Goal: Task Accomplishment & Management: Use online tool/utility

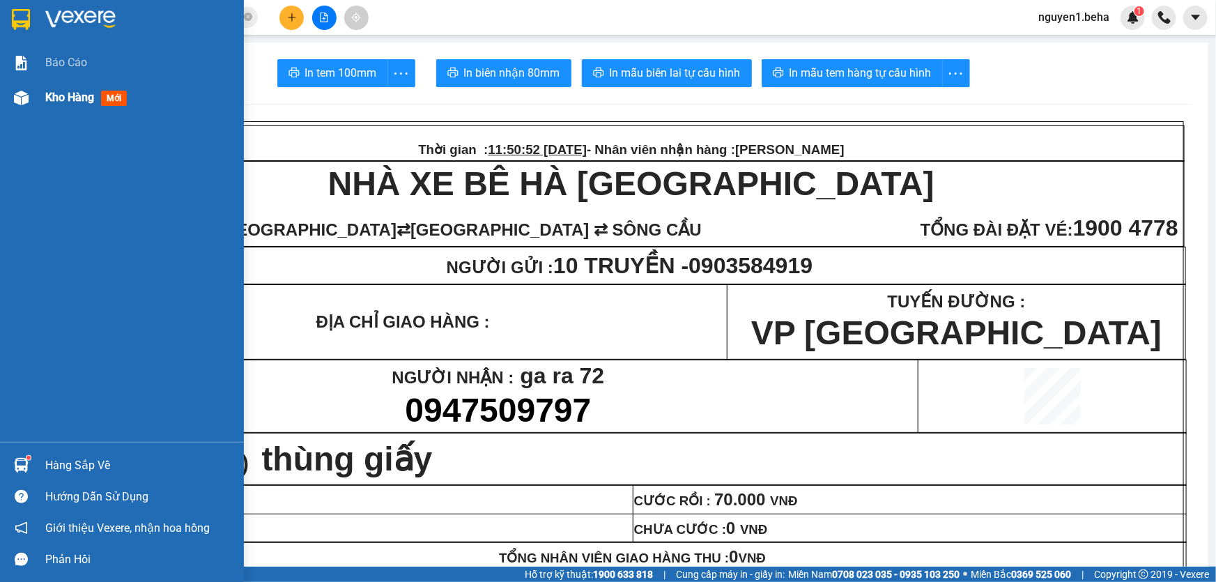
click at [20, 101] on img at bounding box center [21, 98] width 15 height 15
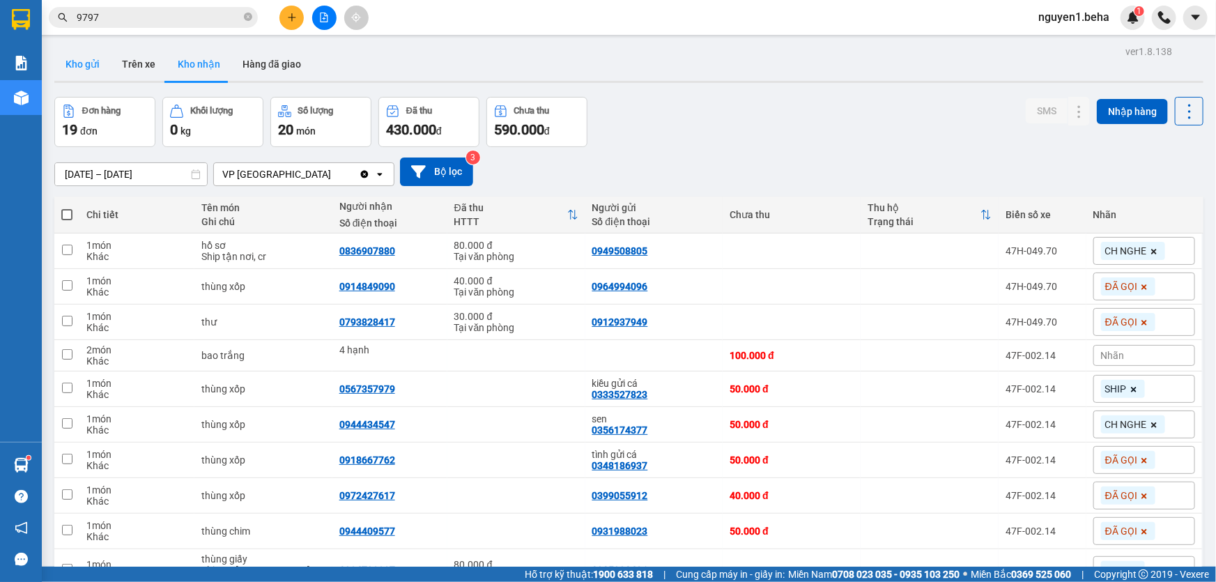
click at [106, 60] on button "Kho gửi" at bounding box center [82, 63] width 56 height 33
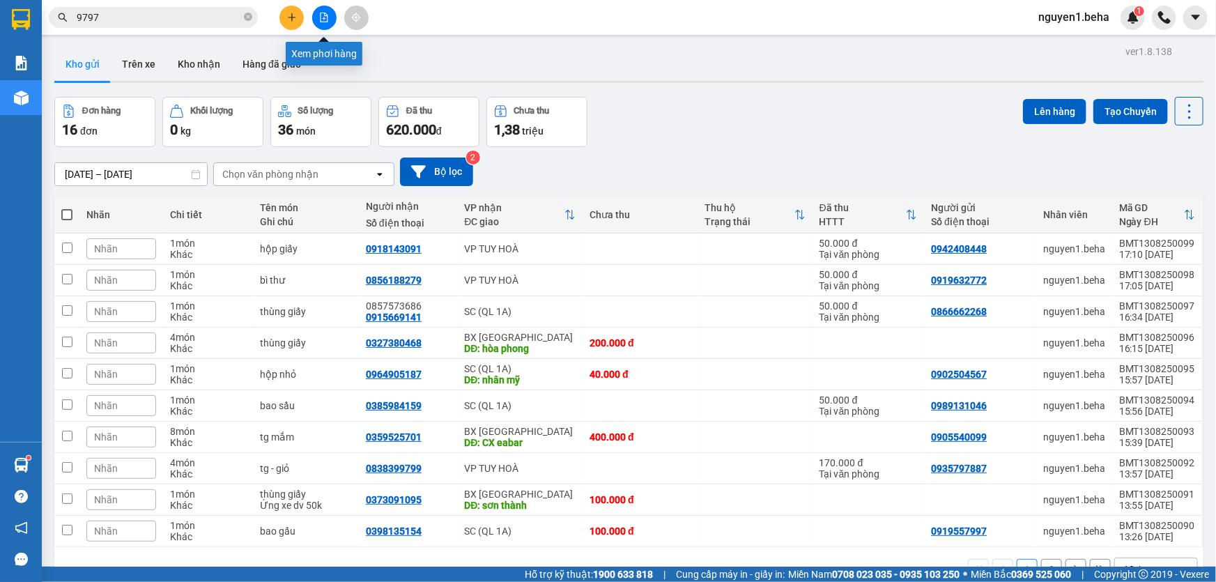
click at [318, 22] on button at bounding box center [324, 18] width 24 height 24
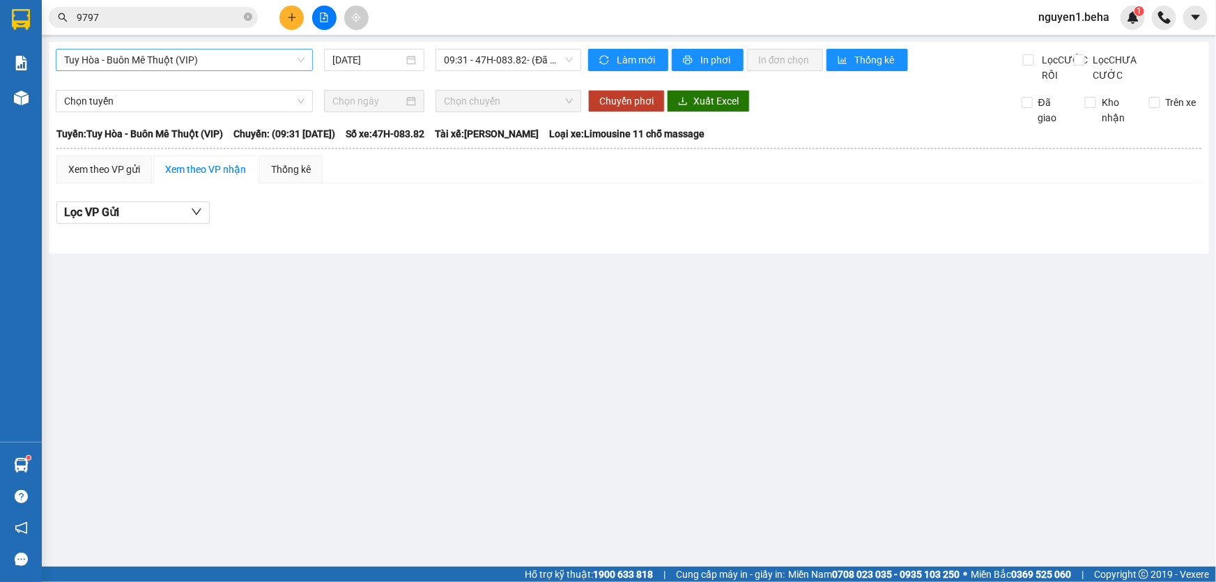
click at [210, 60] on span "Tuy Hòa - Buôn Mê Thuột (VIP)" at bounding box center [184, 59] width 240 height 21
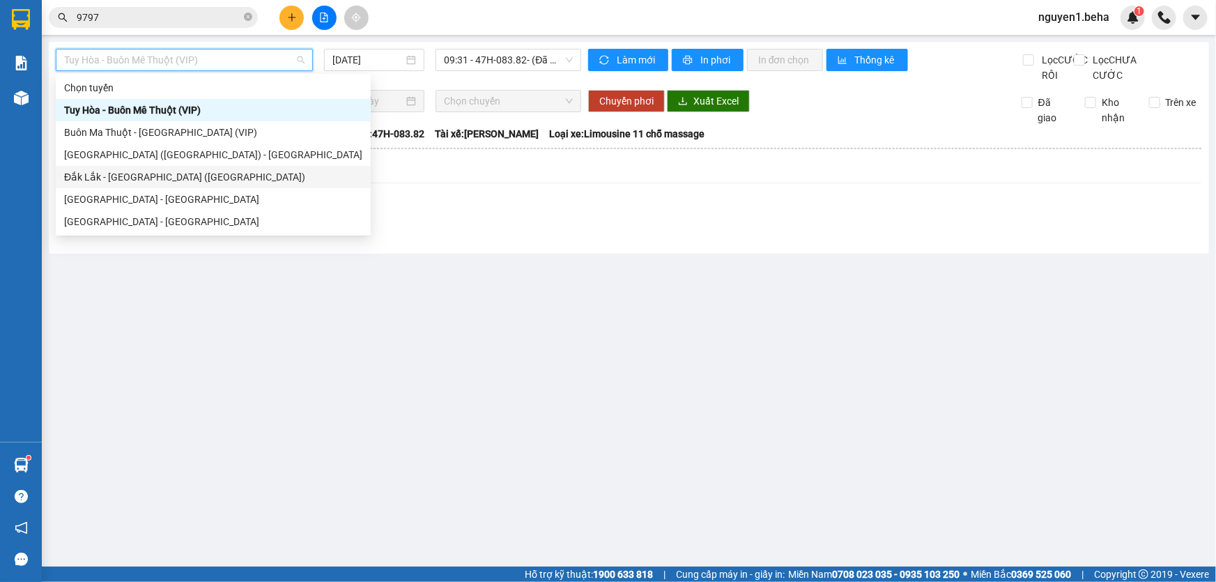
click at [133, 173] on div "Đắk Lắk - [GEOGRAPHIC_DATA] ([GEOGRAPHIC_DATA])" at bounding box center [213, 176] width 298 height 15
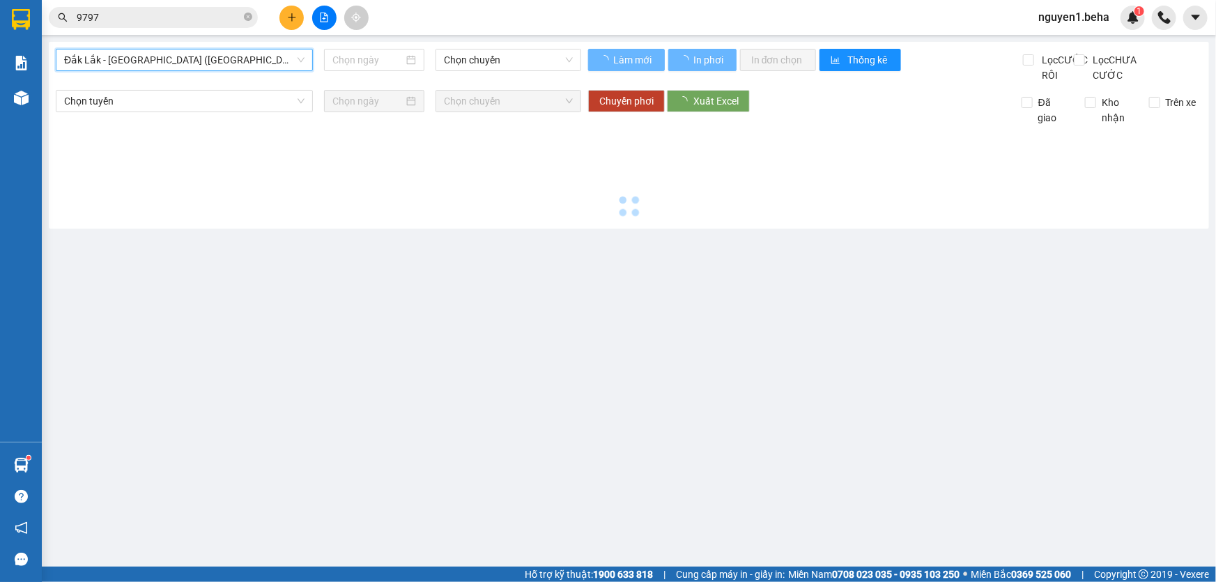
type input "[DATE]"
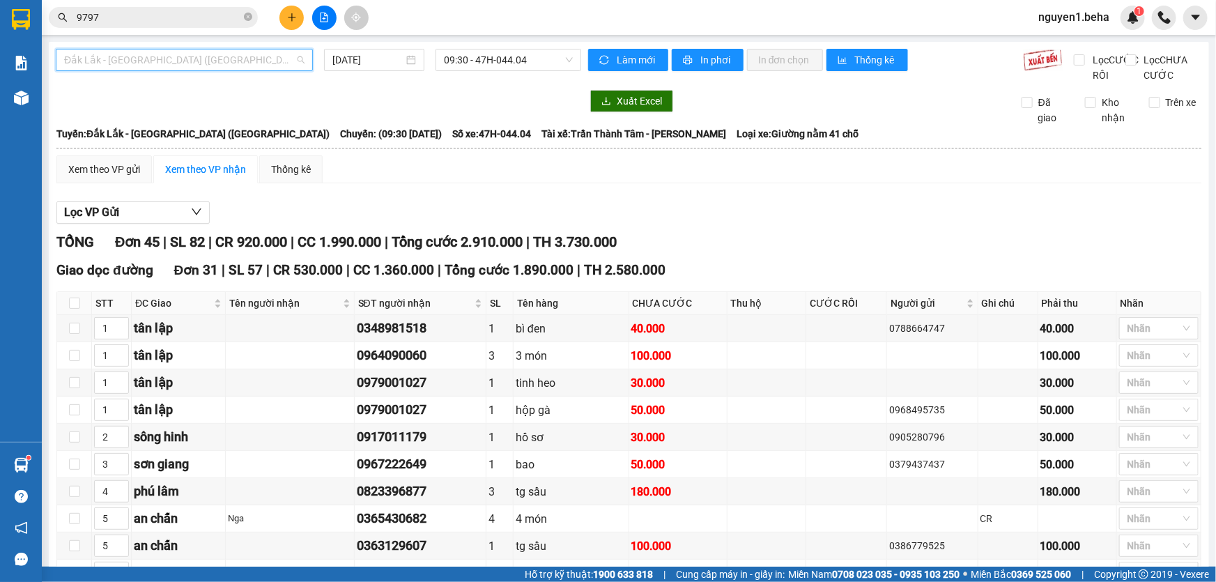
click at [223, 66] on span "Đắk Lắk - [GEOGRAPHIC_DATA] ([GEOGRAPHIC_DATA])" at bounding box center [184, 59] width 240 height 21
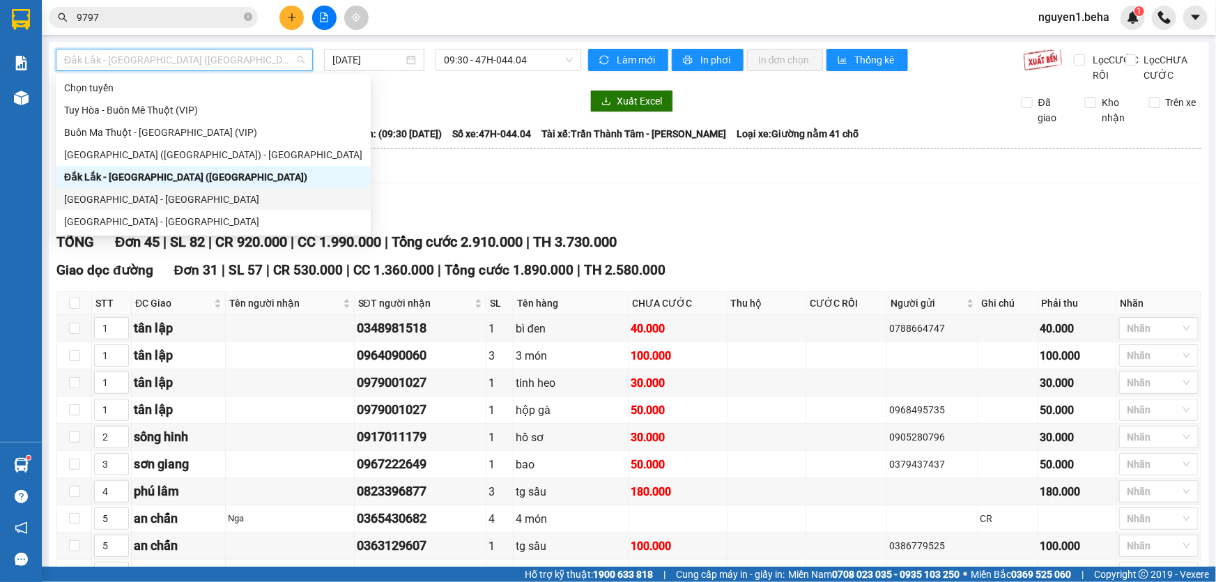
click at [114, 194] on div "[GEOGRAPHIC_DATA] - [GEOGRAPHIC_DATA]" at bounding box center [213, 199] width 298 height 15
type input "[DATE]"
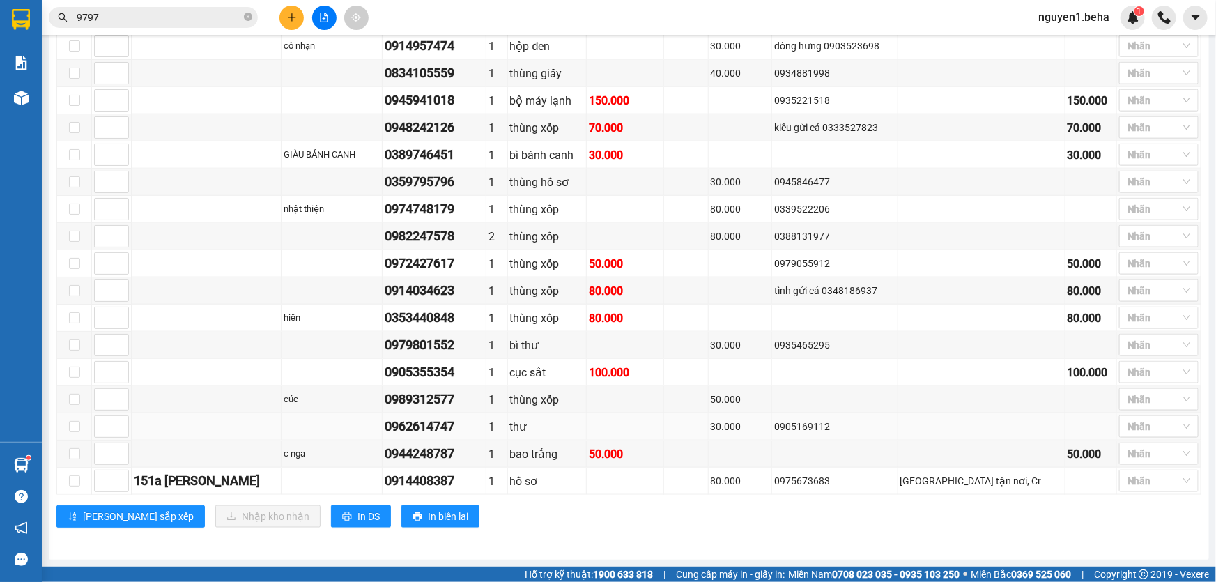
scroll to position [585, 0]
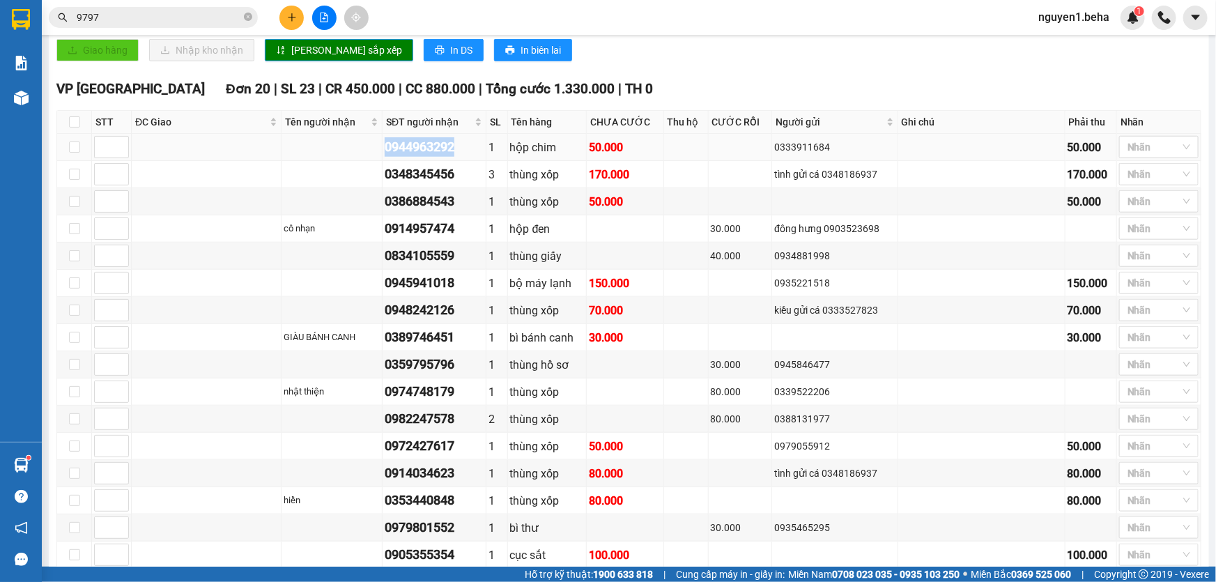
drag, startPoint x: 410, startPoint y: 156, endPoint x: 481, endPoint y: 166, distance: 71.0
click at [481, 157] on div "0944963292" at bounding box center [434, 147] width 99 height 20
copy div "0944963292"
click at [1134, 155] on div at bounding box center [1151, 147] width 59 height 17
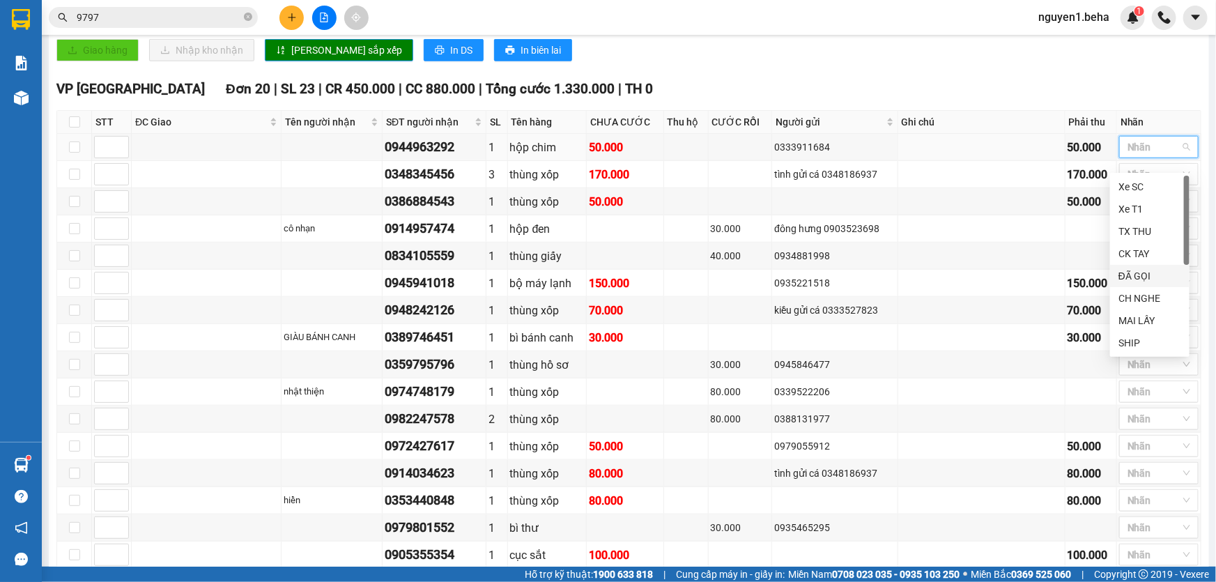
click at [1131, 279] on div "ĐÃ GỌI" at bounding box center [1149, 275] width 63 height 15
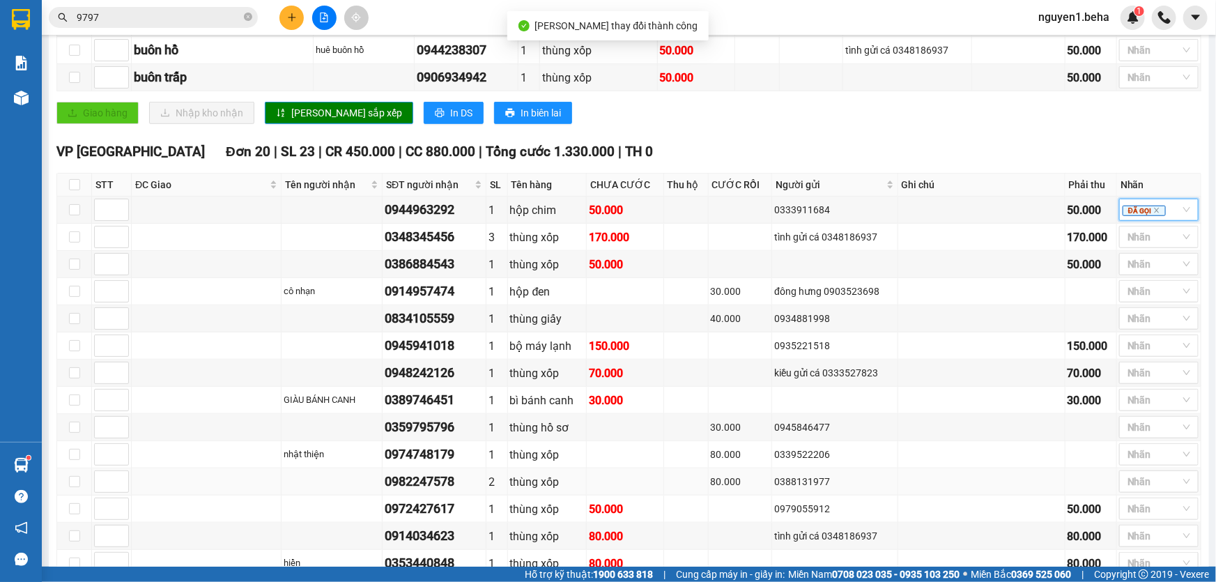
scroll to position [459, 0]
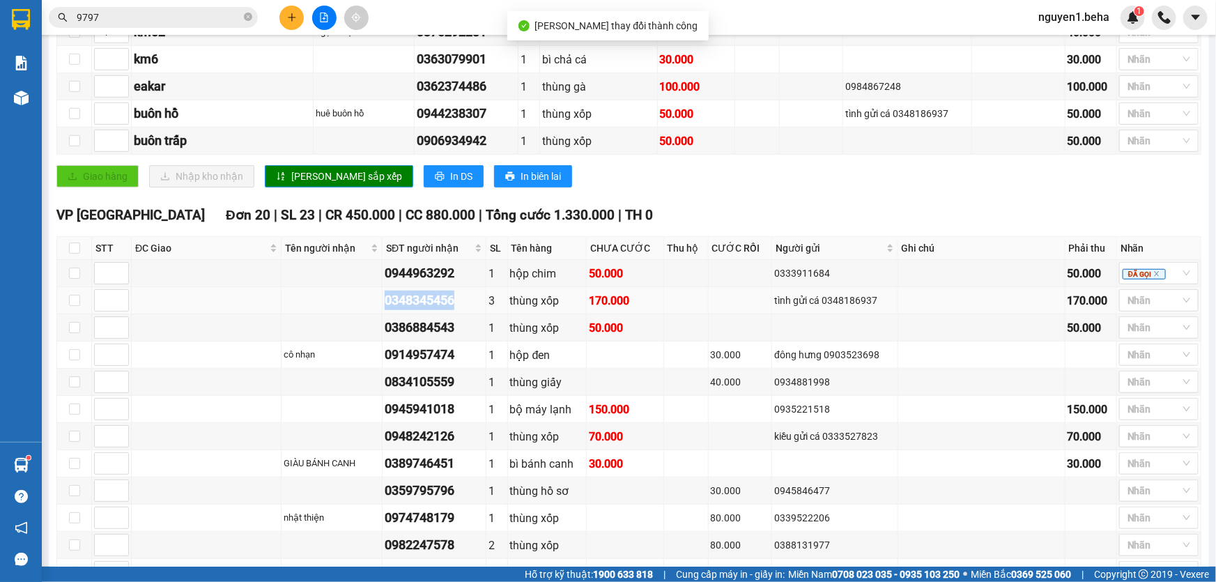
drag, startPoint x: 419, startPoint y: 310, endPoint x: 488, endPoint y: 318, distance: 69.4
click at [483, 310] on div "0348345456" at bounding box center [434, 300] width 99 height 20
copy div "0348345456"
drag, startPoint x: 410, startPoint y: 340, endPoint x: 497, endPoint y: 339, distance: 87.1
click at [483, 337] on div "0386884543" at bounding box center [434, 328] width 99 height 20
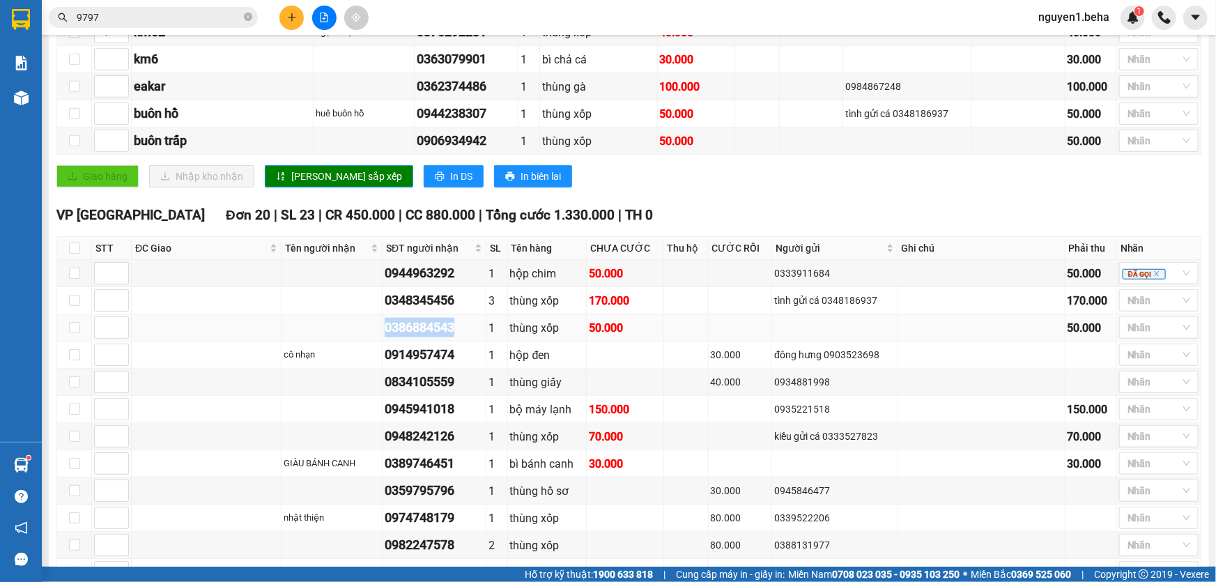
copy div "0386884543"
click at [1132, 309] on div at bounding box center [1151, 300] width 59 height 17
click at [1131, 447] on div "CH NGHE" at bounding box center [1149, 451] width 63 height 15
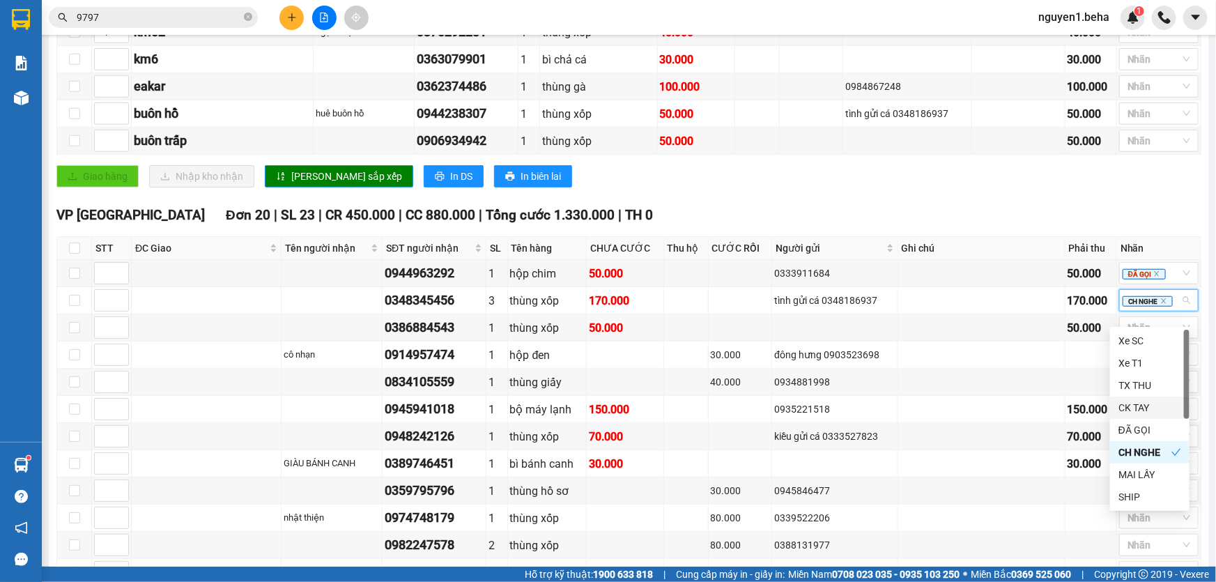
scroll to position [585, 0]
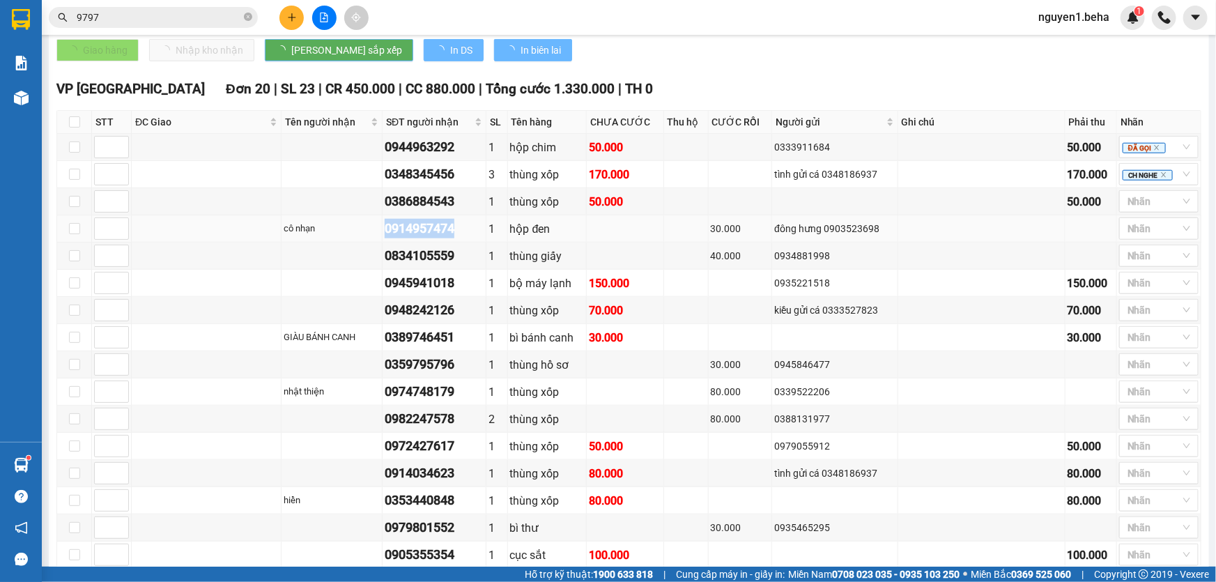
drag, startPoint x: 410, startPoint y: 240, endPoint x: 479, endPoint y: 241, distance: 69.7
click at [483, 238] on div "0914957474" at bounding box center [434, 229] width 99 height 20
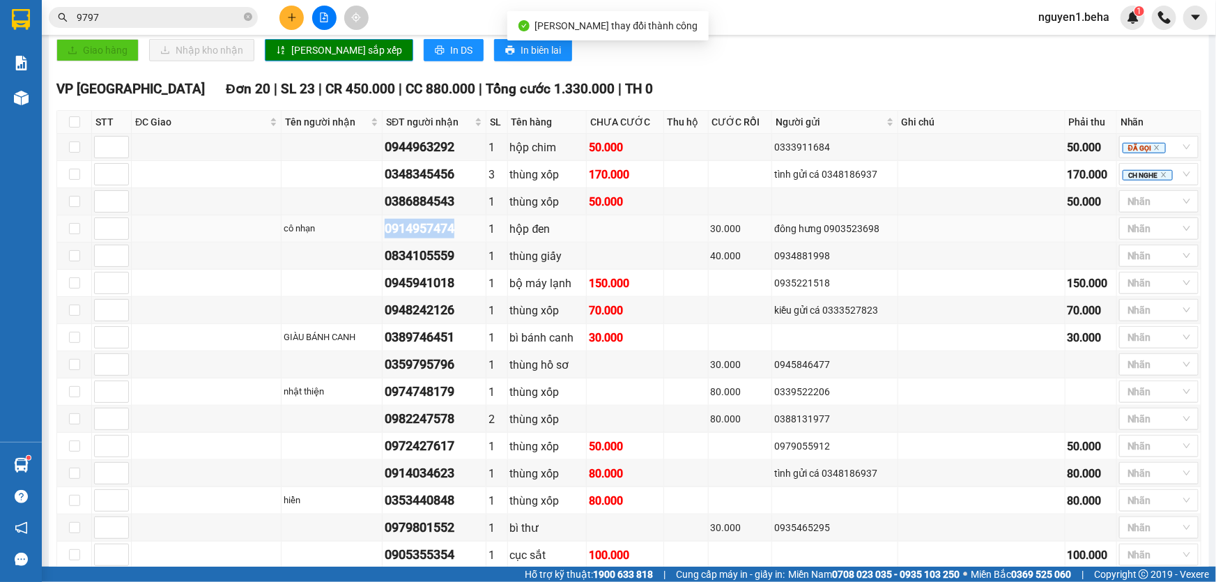
copy div "0914957474"
click at [1124, 210] on div at bounding box center [1151, 201] width 59 height 17
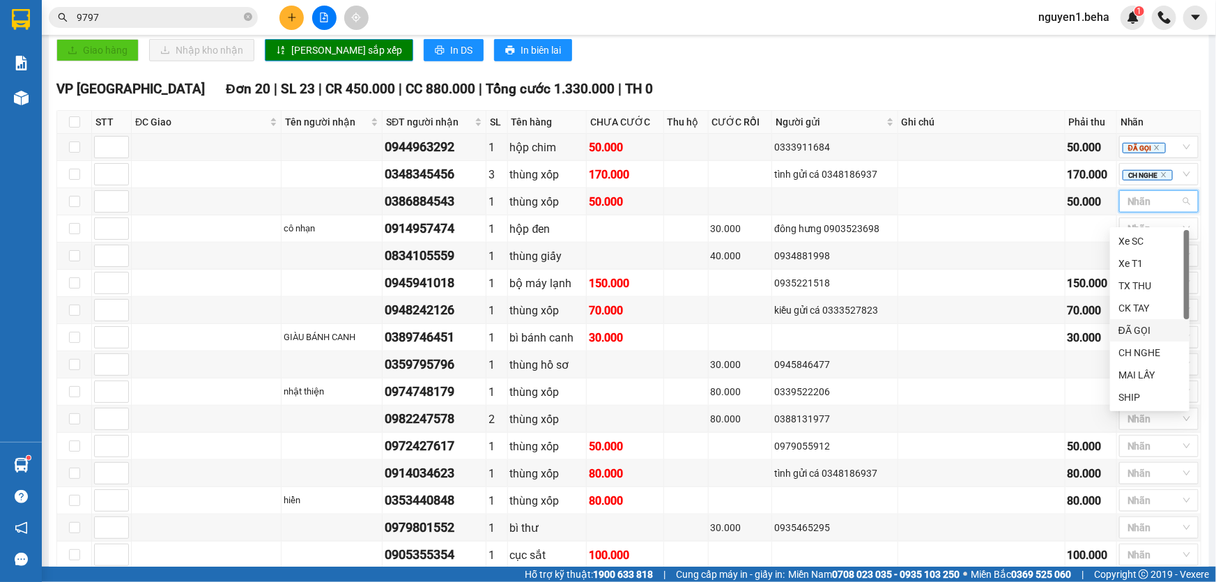
click at [1134, 327] on div "ĐÃ GỌI" at bounding box center [1149, 330] width 63 height 15
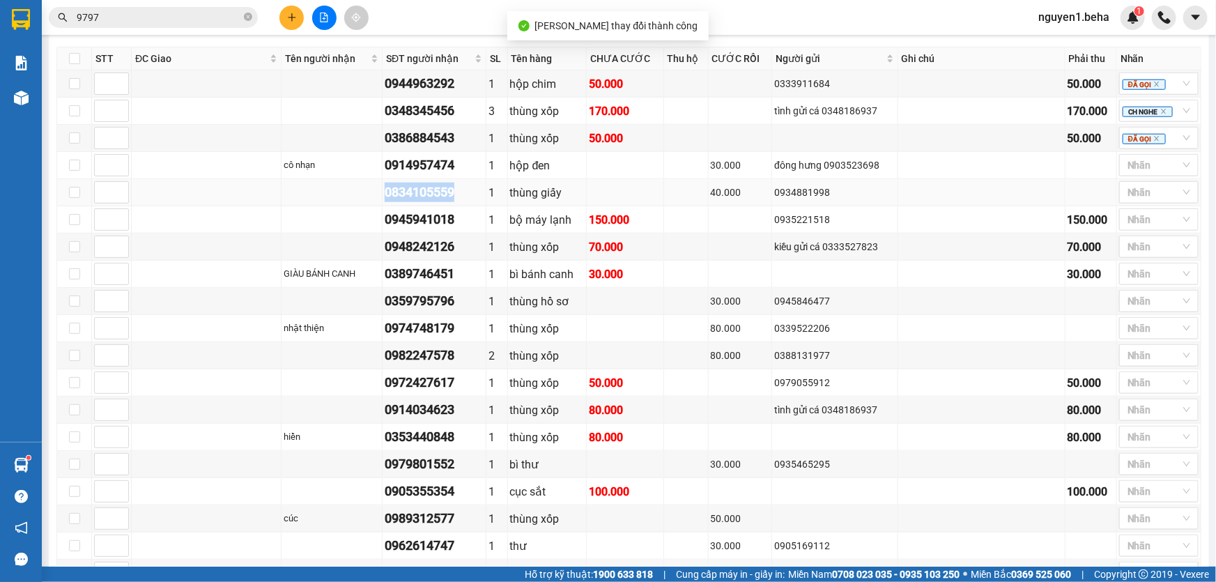
drag, startPoint x: 405, startPoint y: 203, endPoint x: 481, endPoint y: 204, distance: 75.9
click at [481, 204] on td "0834105559" at bounding box center [434, 192] width 104 height 27
copy div "0834105559"
click at [1124, 173] on div at bounding box center [1151, 165] width 59 height 17
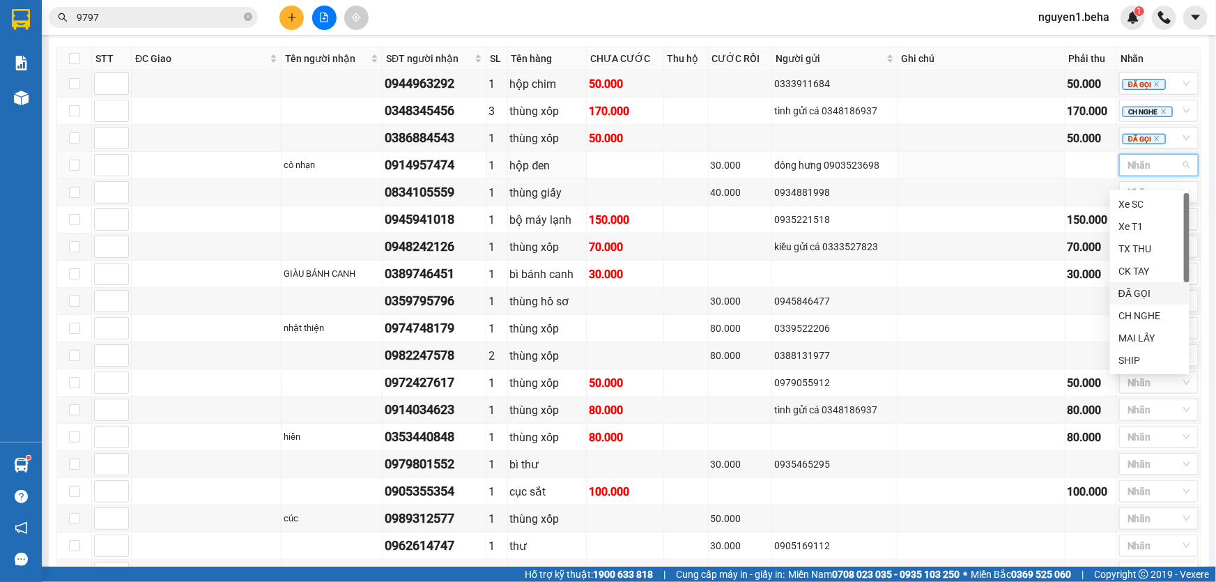
click at [1141, 291] on div "ĐÃ GỌI" at bounding box center [1149, 293] width 63 height 15
click at [1154, 169] on icon "close" at bounding box center [1156, 166] width 5 height 5
click at [1144, 173] on div at bounding box center [1151, 165] width 59 height 17
click at [1133, 339] on div "MAI LẤY" at bounding box center [1149, 337] width 63 height 15
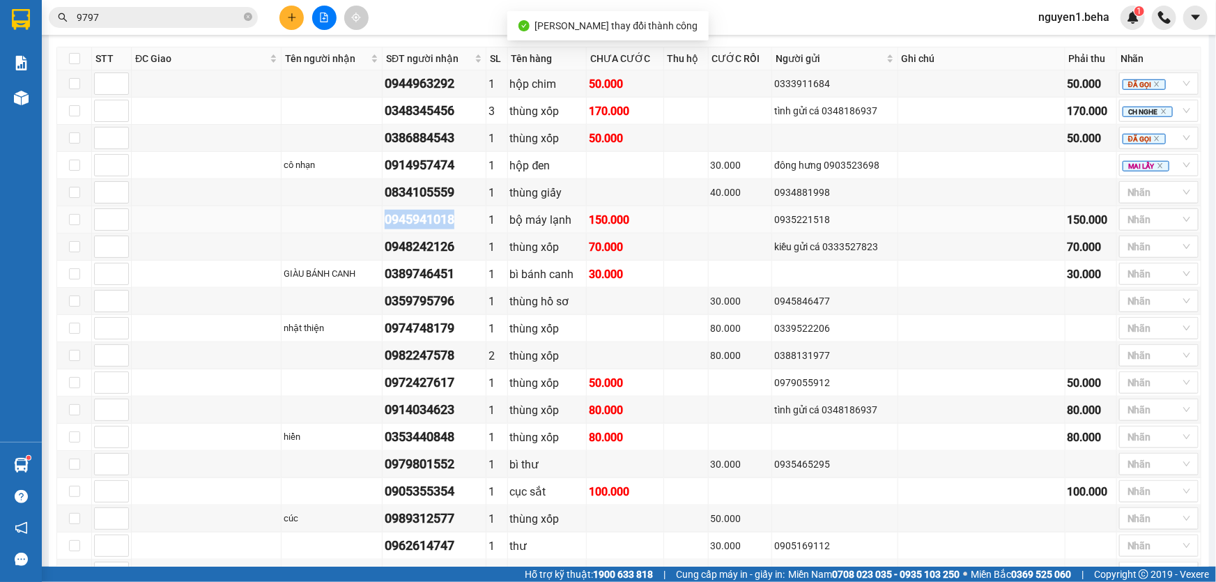
drag, startPoint x: 416, startPoint y: 228, endPoint x: 460, endPoint y: 234, distance: 44.2
click at [486, 233] on td "0945941018" at bounding box center [434, 219] width 104 height 27
copy div "0945941018"
click at [1123, 201] on div at bounding box center [1151, 192] width 59 height 17
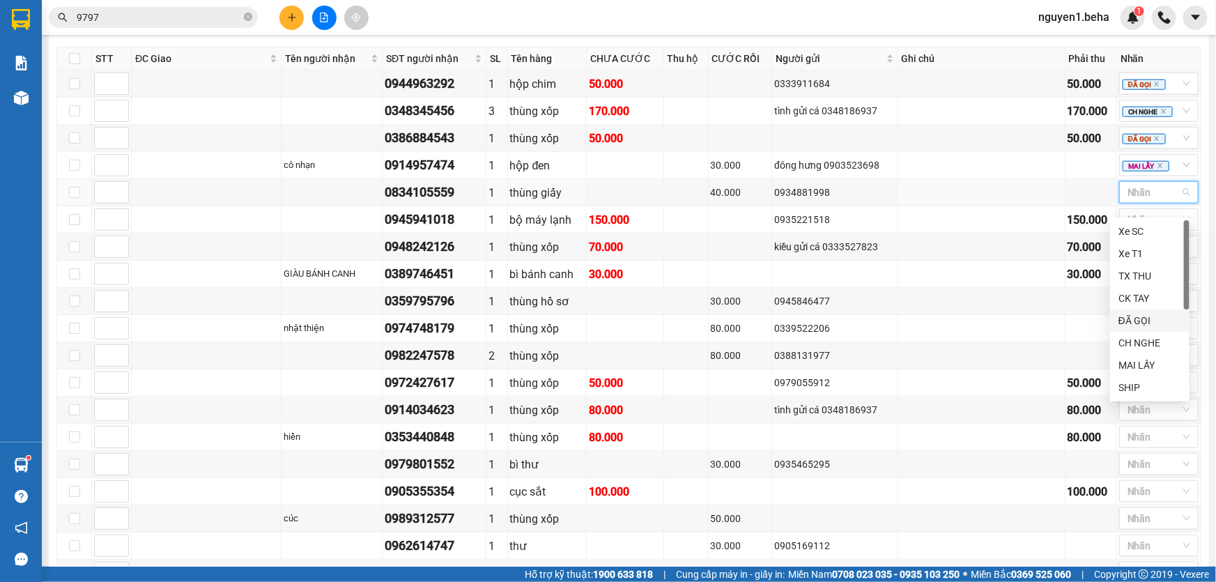
click at [1147, 320] on div "ĐÃ GỌI" at bounding box center [1149, 320] width 63 height 15
click at [1154, 196] on icon "close" at bounding box center [1156, 193] width 5 height 5
click at [1149, 201] on div at bounding box center [1151, 192] width 59 height 17
click at [1163, 359] on div "MAI LẤY" at bounding box center [1149, 364] width 63 height 15
drag, startPoint x: 421, startPoint y: 258, endPoint x: 464, endPoint y: 260, distance: 43.2
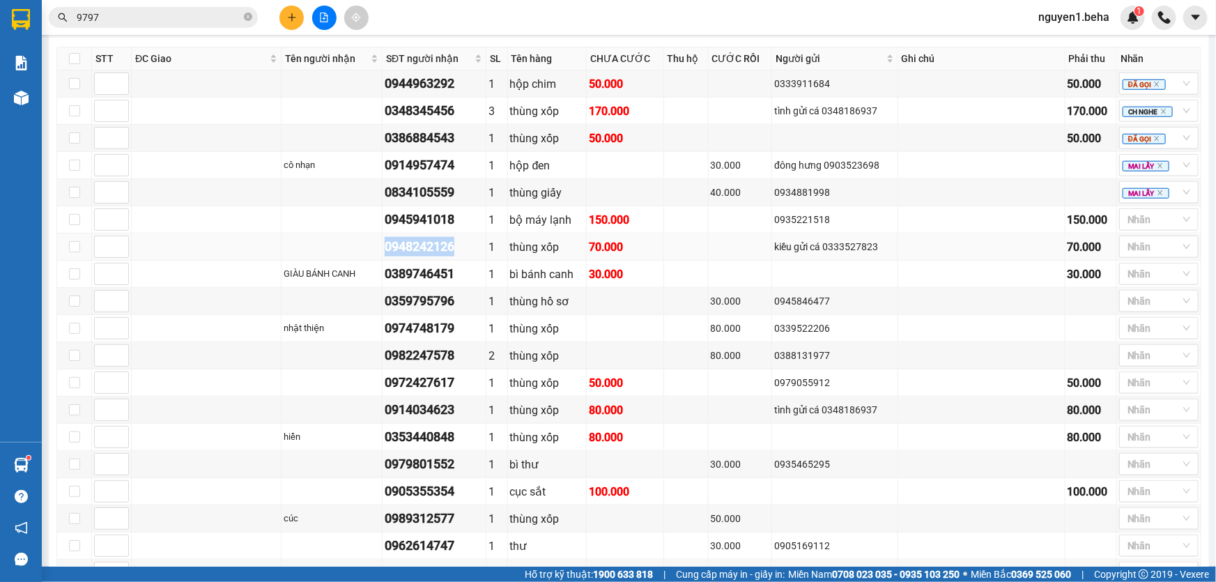
click at [483, 256] on div "0948242126" at bounding box center [434, 247] width 99 height 20
copy div "0948242126"
click at [1129, 228] on div at bounding box center [1151, 219] width 59 height 17
click at [1139, 345] on div "ĐÃ GỌI" at bounding box center [1149, 347] width 63 height 15
click at [1131, 255] on div at bounding box center [1151, 246] width 59 height 17
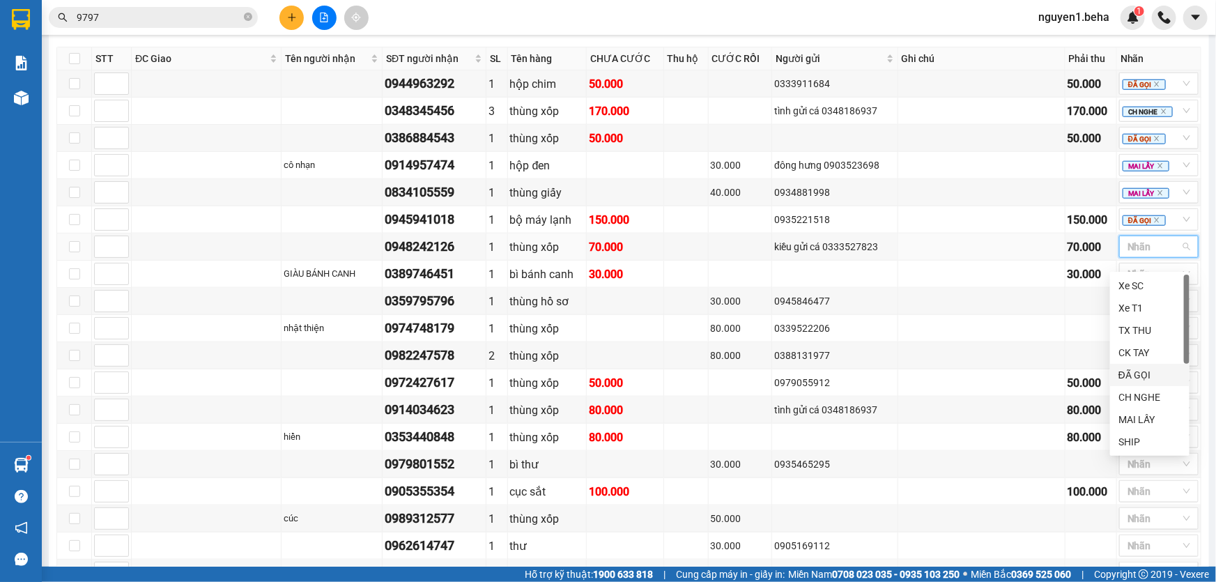
click at [1149, 374] on div "ĐÃ GỌI" at bounding box center [1149, 374] width 63 height 15
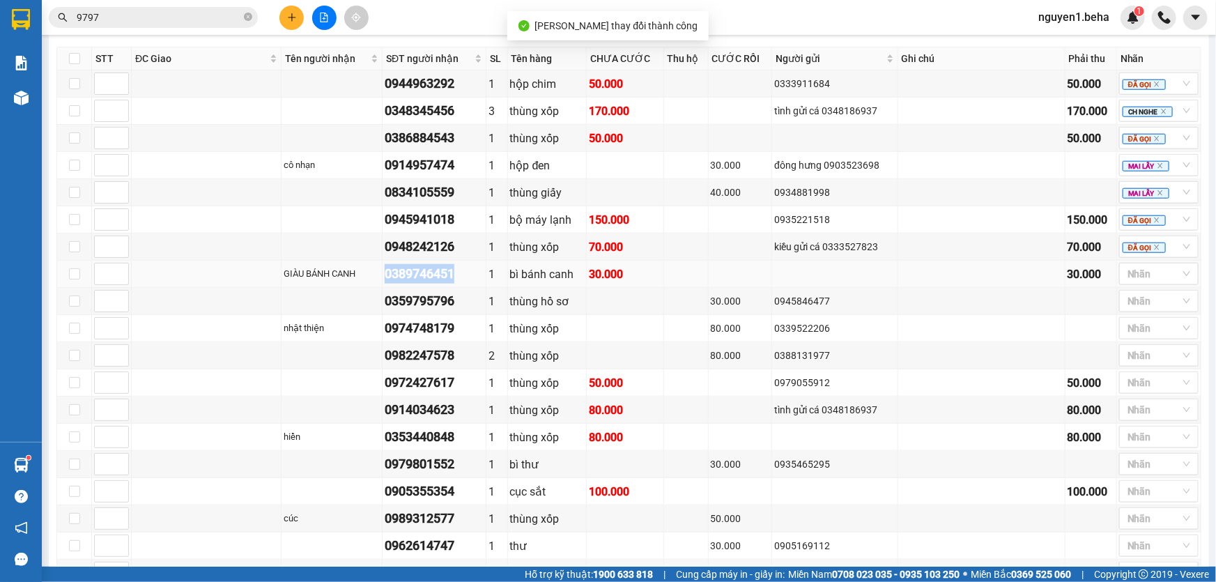
drag, startPoint x: 407, startPoint y: 281, endPoint x: 481, endPoint y: 286, distance: 74.0
click at [486, 281] on td "0389746451" at bounding box center [434, 274] width 104 height 27
copy div "0389746451"
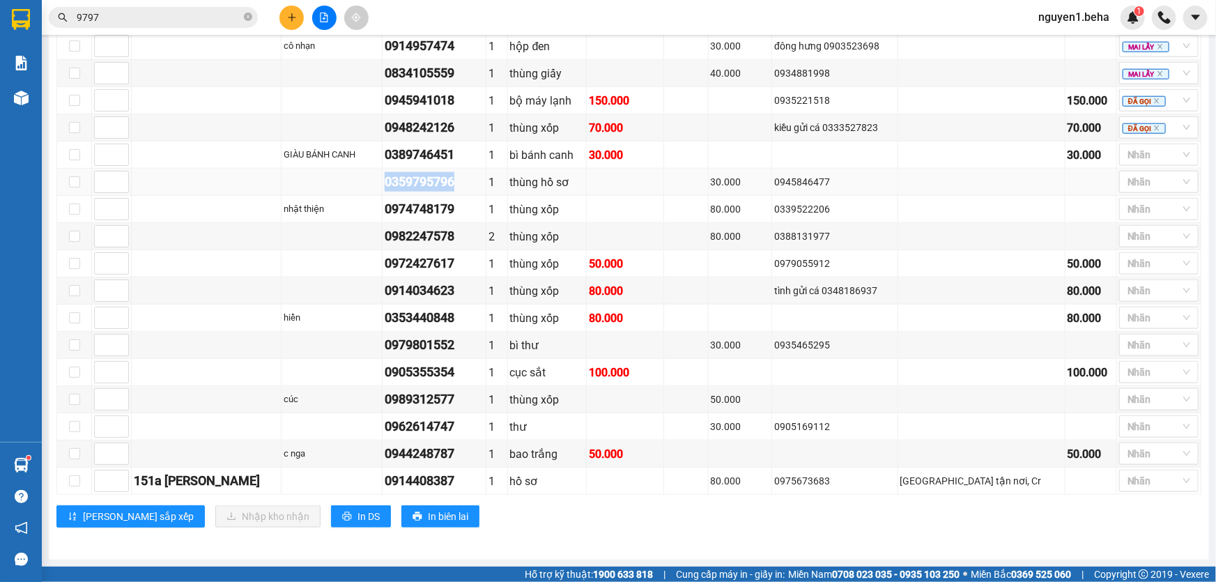
drag, startPoint x: 406, startPoint y: 185, endPoint x: 483, endPoint y: 187, distance: 77.4
click at [483, 187] on td "0359795796" at bounding box center [434, 182] width 104 height 27
copy div "0359795796"
click at [1122, 157] on div at bounding box center [1151, 154] width 59 height 17
click at [1135, 274] on div "ĐÃ GỌI" at bounding box center [1149, 274] width 63 height 15
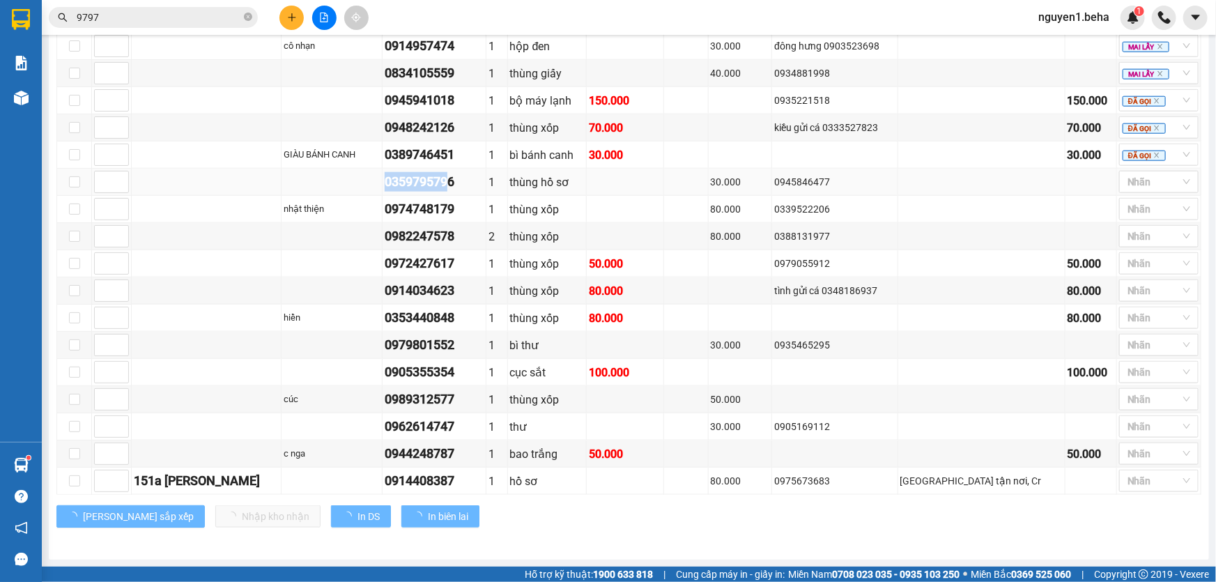
drag, startPoint x: 404, startPoint y: 185, endPoint x: 486, endPoint y: 185, distance: 82.2
click at [487, 184] on tr "0359795796 1 thùng hồ sơ 30.000 0945846477 Nhãn" at bounding box center [629, 182] width 1144 height 27
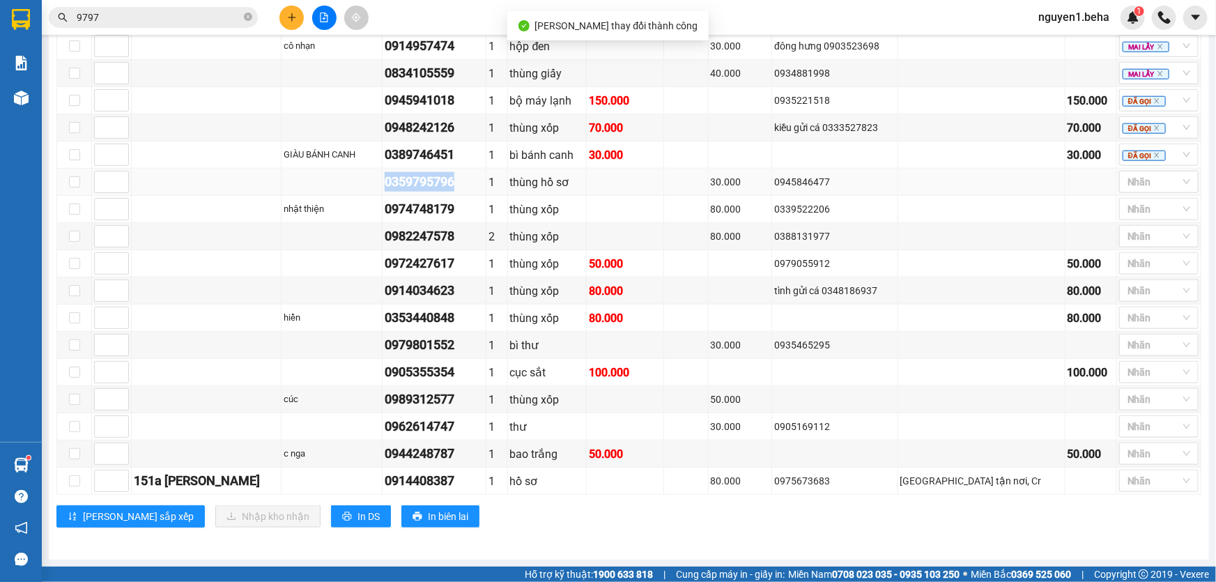
copy div "0359795796"
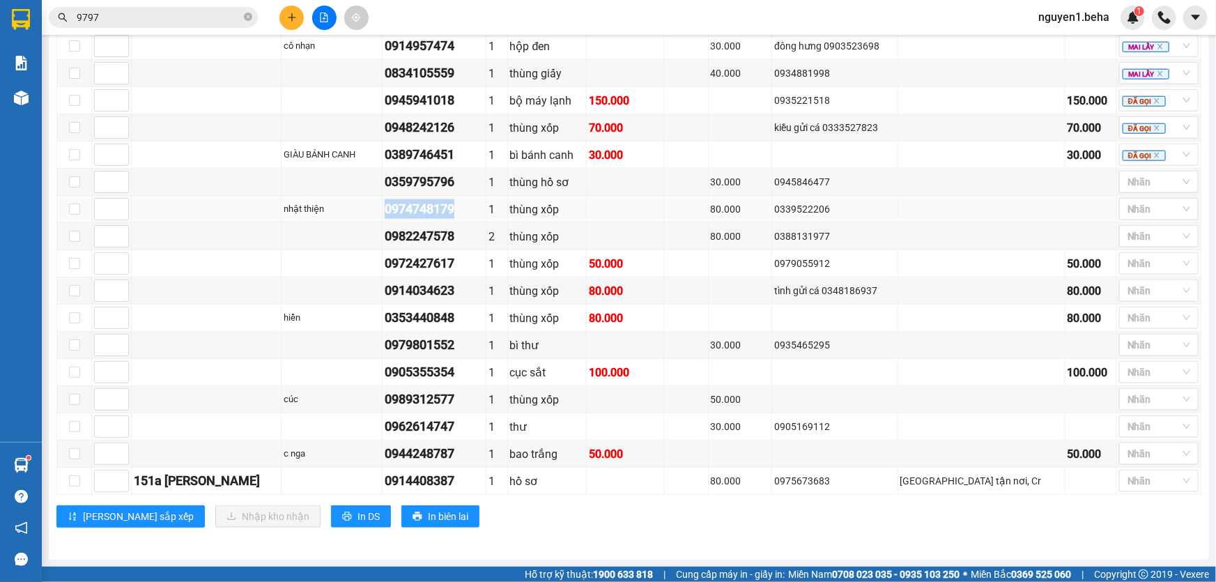
drag, startPoint x: 407, startPoint y: 210, endPoint x: 481, endPoint y: 206, distance: 74.6
click at [481, 206] on td "0974748179" at bounding box center [434, 209] width 104 height 27
click at [1123, 185] on div at bounding box center [1151, 181] width 59 height 17
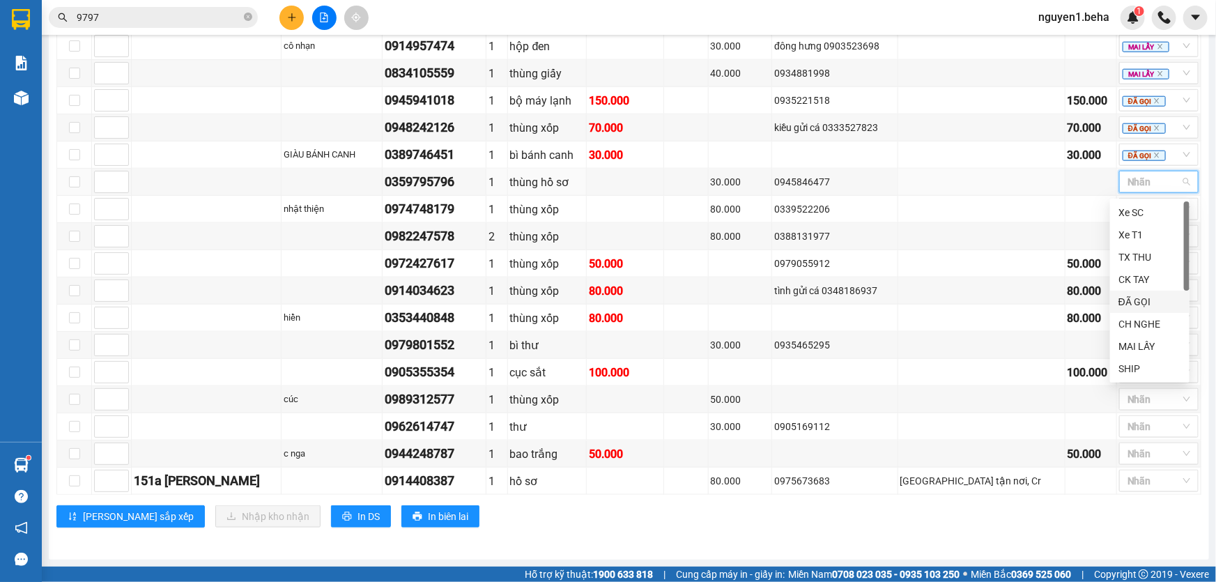
click at [1142, 304] on div "ĐÃ GỌI" at bounding box center [1149, 301] width 63 height 15
drag, startPoint x: 1130, startPoint y: 209, endPoint x: 1151, endPoint y: 217, distance: 22.5
click at [1130, 209] on div at bounding box center [1151, 209] width 59 height 17
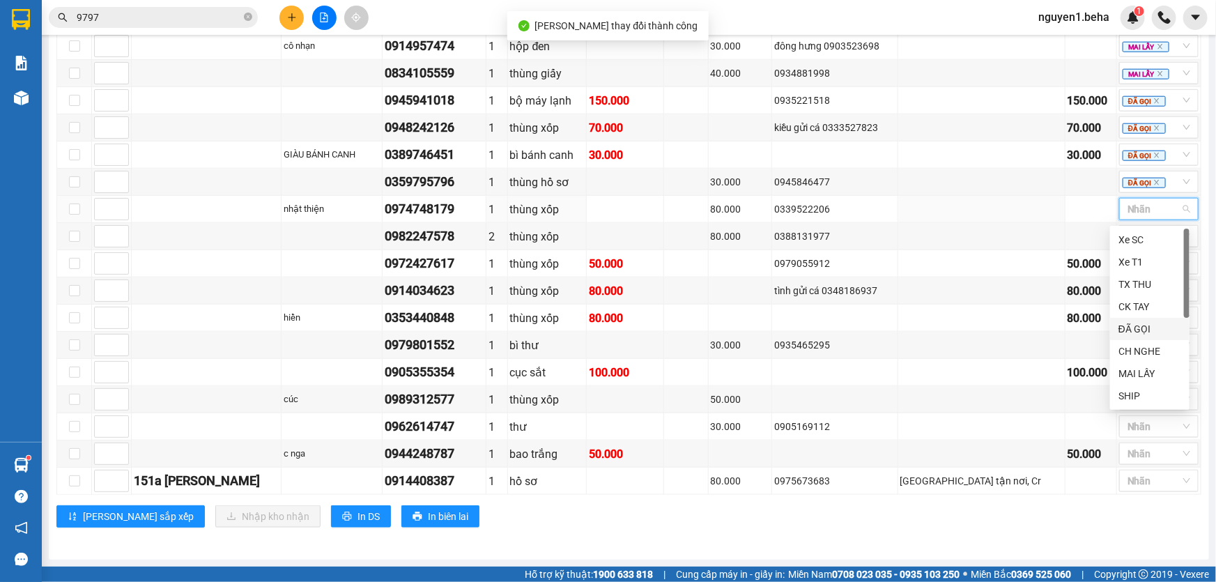
click at [1134, 327] on div "ĐÃ GỌI" at bounding box center [1149, 328] width 63 height 15
click at [708, 153] on td at bounding box center [686, 154] width 45 height 27
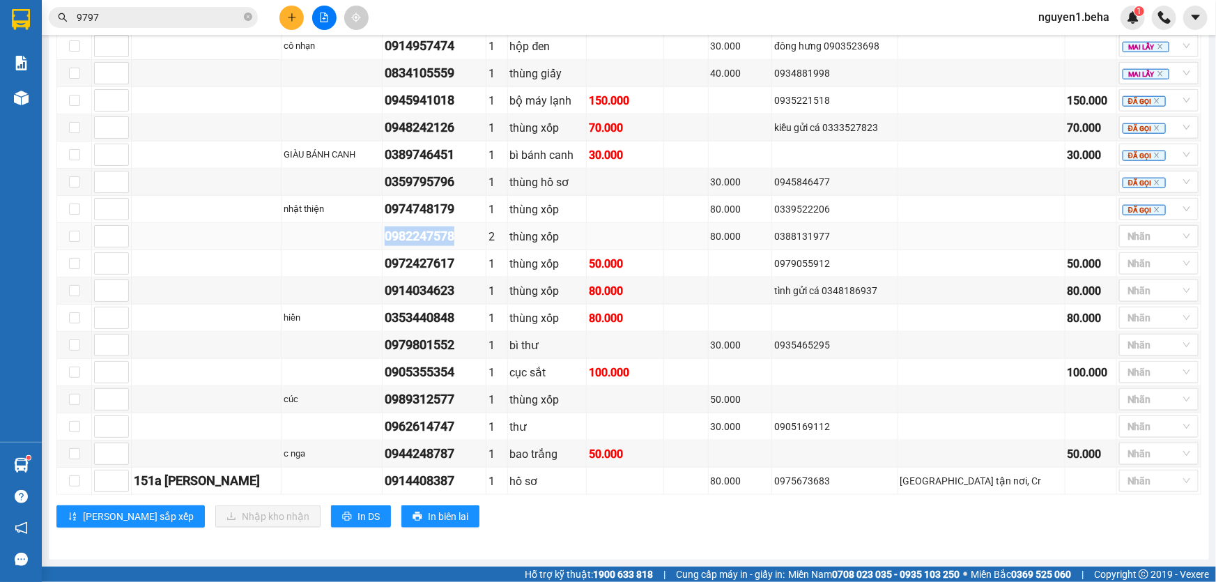
drag, startPoint x: 408, startPoint y: 240, endPoint x: 456, endPoint y: 238, distance: 48.8
click at [483, 246] on div "0982247578" at bounding box center [434, 236] width 99 height 20
drag, startPoint x: 408, startPoint y: 267, endPoint x: 494, endPoint y: 272, distance: 85.8
click at [483, 272] on div "0972427617" at bounding box center [434, 264] width 99 height 20
click at [1130, 237] on div at bounding box center [1151, 236] width 59 height 17
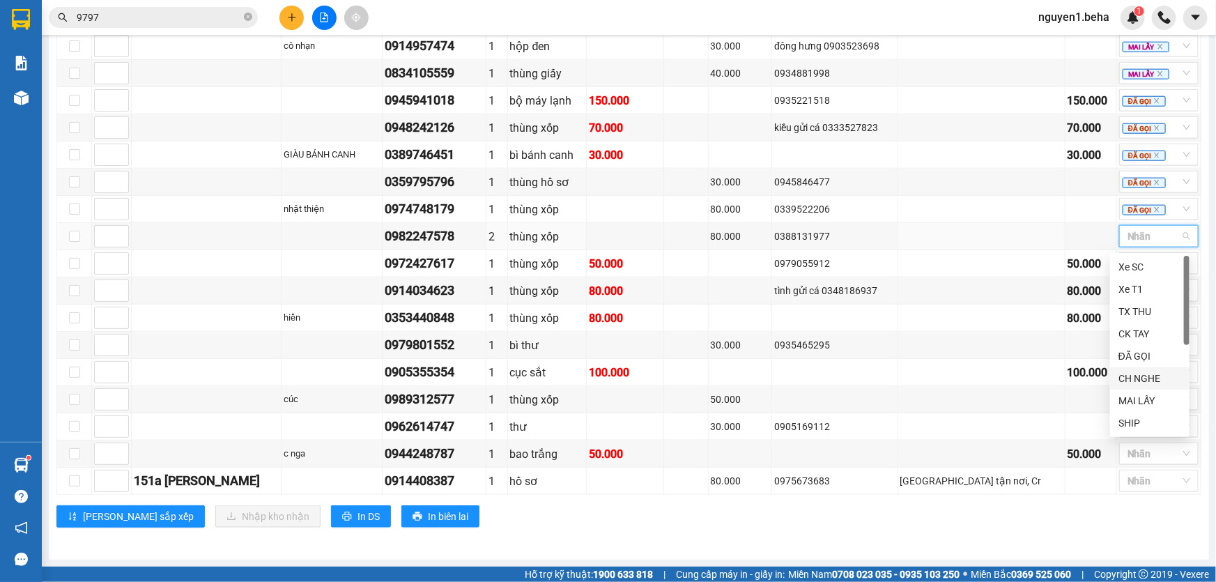
click at [1133, 381] on div "CH NGHE" at bounding box center [1149, 378] width 63 height 15
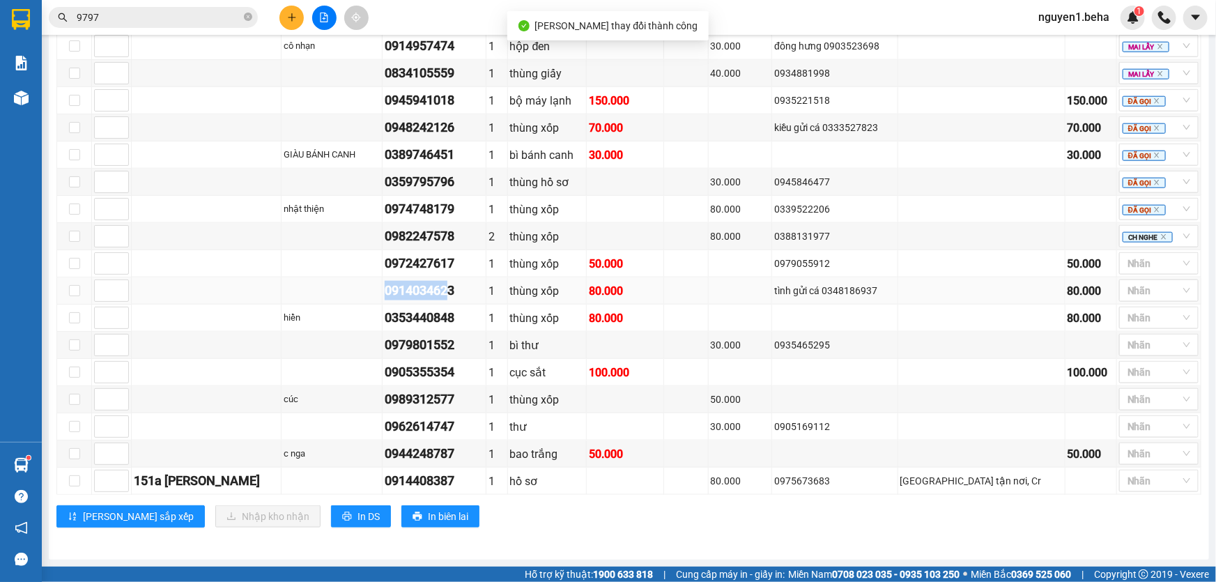
drag, startPoint x: 410, startPoint y: 290, endPoint x: 486, endPoint y: 302, distance: 76.8
click at [483, 300] on div "0914034623" at bounding box center [434, 291] width 99 height 20
click at [1131, 265] on div at bounding box center [1151, 263] width 59 height 17
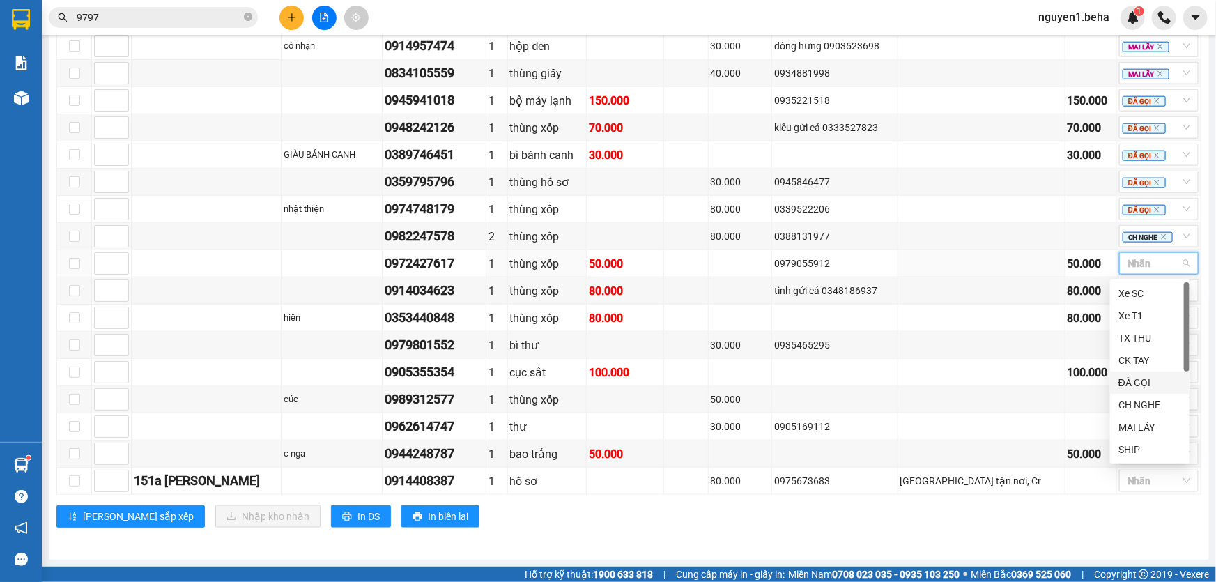
click at [1126, 380] on div "ĐÃ GỌI" at bounding box center [1149, 382] width 63 height 15
click at [772, 290] on td at bounding box center [739, 290] width 63 height 27
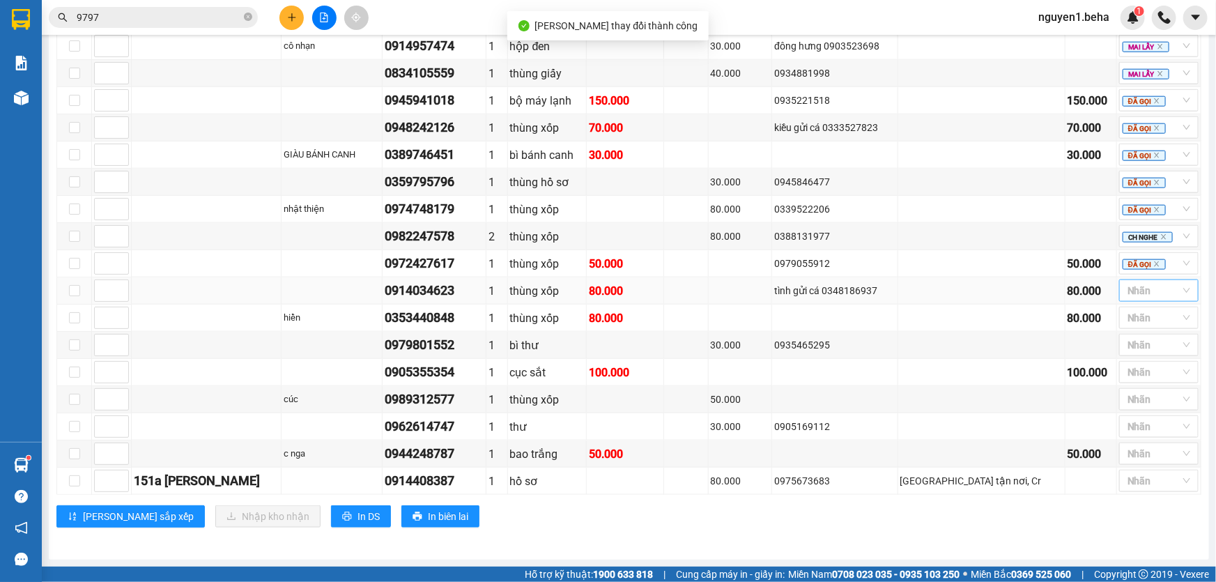
drag, startPoint x: 1124, startPoint y: 291, endPoint x: 1154, endPoint y: 300, distance: 31.8
click at [1127, 291] on div at bounding box center [1151, 290] width 59 height 17
click at [1142, 404] on div "ĐÃ GỌI" at bounding box center [1149, 409] width 63 height 15
drag, startPoint x: 911, startPoint y: 543, endPoint x: 946, endPoint y: 509, distance: 49.3
click at [911, 543] on div "TỔNG Đơn 31 | SL 38 | CR 630.000 | CC 1.360.000 | Tổng cước 1.990.000 | TH 0 Gi…" at bounding box center [628, 4] width 1144 height 1081
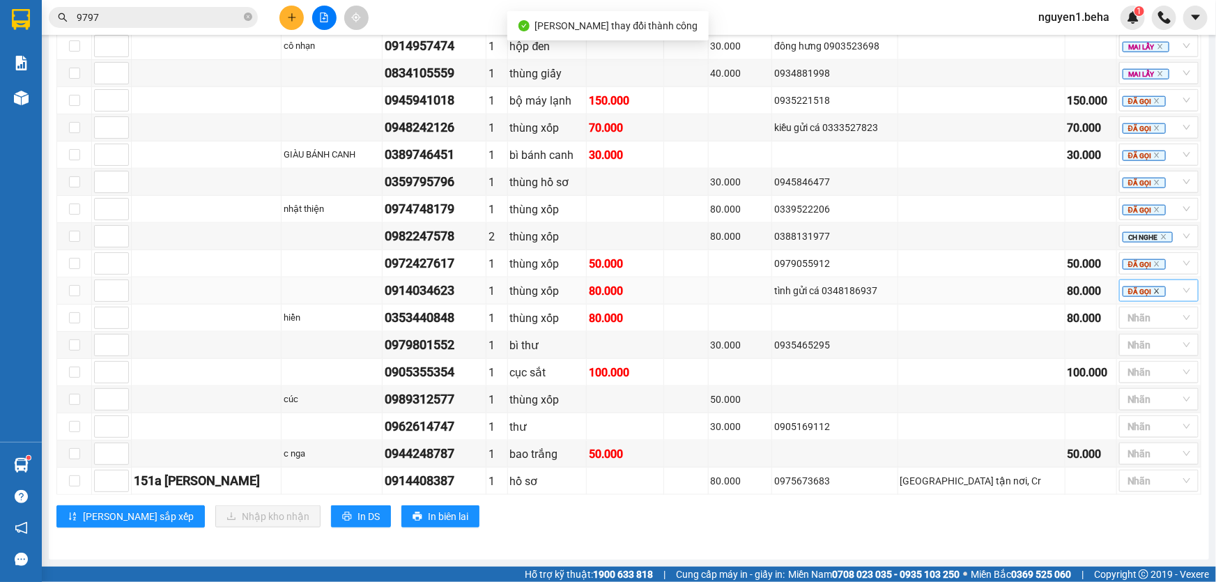
click at [1153, 294] on icon "close" at bounding box center [1156, 291] width 7 height 7
click at [1122, 428] on div "CH NGHE" at bounding box center [1149, 431] width 63 height 15
drag, startPoint x: 405, startPoint y: 320, endPoint x: 467, endPoint y: 322, distance: 62.0
click at [486, 322] on td "0353440848" at bounding box center [434, 317] width 104 height 27
drag, startPoint x: 406, startPoint y: 342, endPoint x: 481, endPoint y: 341, distance: 74.5
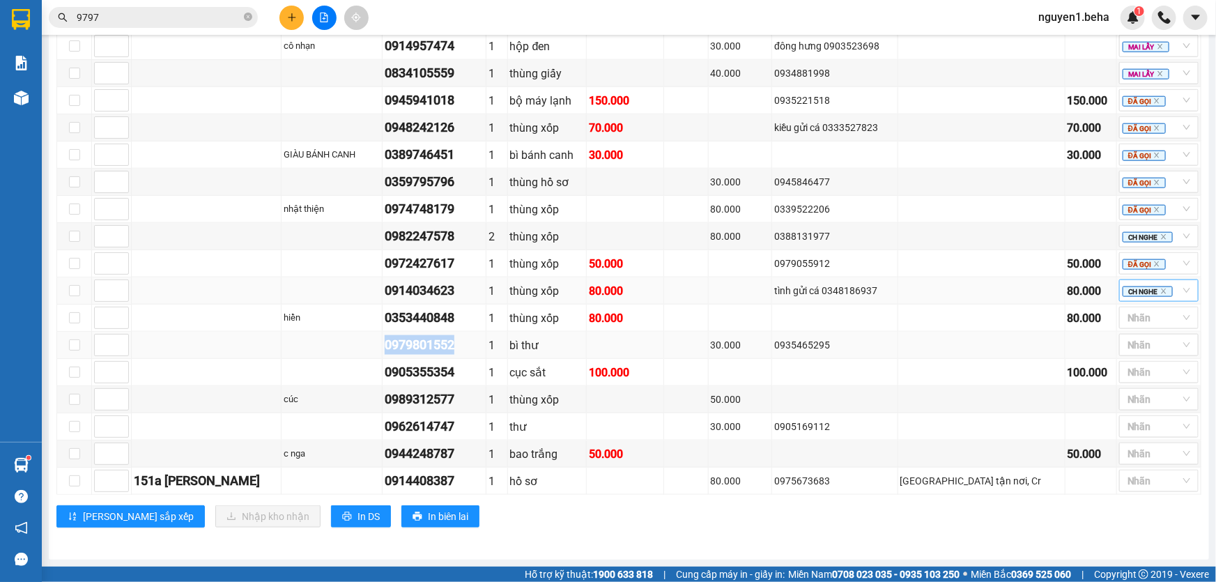
click at [481, 341] on td "0979801552" at bounding box center [434, 345] width 104 height 27
click at [1135, 320] on div at bounding box center [1151, 317] width 59 height 17
click at [1140, 430] on div "ĐÃ GỌI" at bounding box center [1149, 436] width 63 height 15
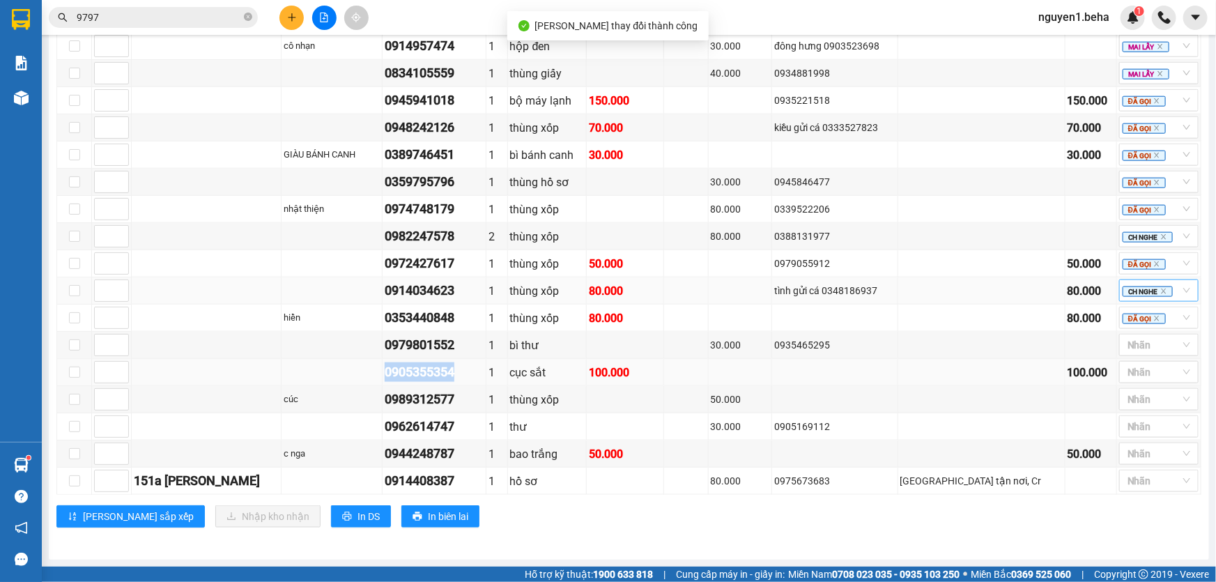
drag, startPoint x: 407, startPoint y: 371, endPoint x: 506, endPoint y: 375, distance: 99.7
click at [486, 375] on td "0905355354" at bounding box center [434, 372] width 104 height 27
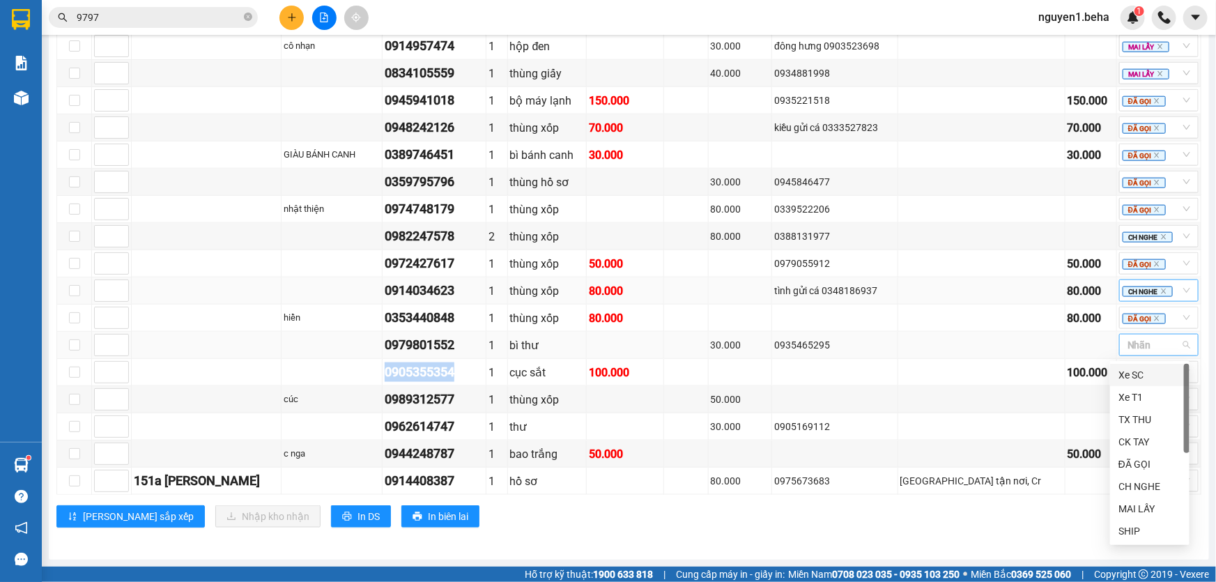
click at [1144, 343] on div at bounding box center [1151, 344] width 59 height 17
click at [769, 352] on div "30.000" at bounding box center [740, 344] width 59 height 15
drag, startPoint x: 892, startPoint y: 542, endPoint x: 847, endPoint y: 488, distance: 70.2
click at [892, 542] on div "TỔNG Đơn 31 | SL 38 | CR 630.000 | CC 1.360.000 | Tổng cước 1.990.000 | TH 0 Gi…" at bounding box center [628, 4] width 1144 height 1081
click at [1126, 347] on div at bounding box center [1151, 344] width 59 height 17
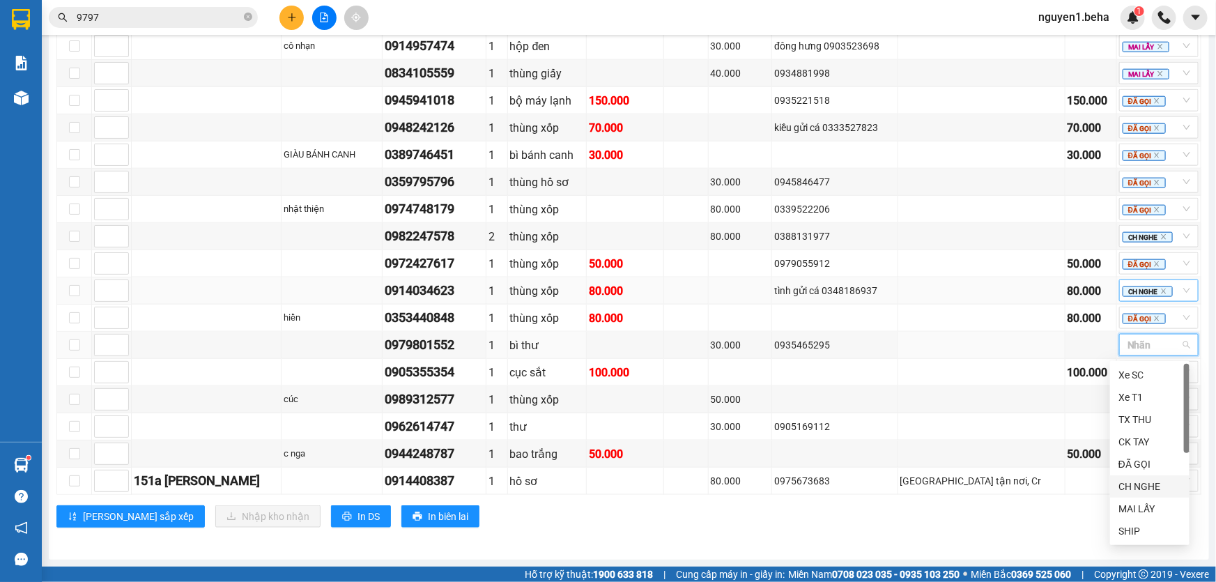
click at [1125, 483] on div "CH NGHE" at bounding box center [1149, 486] width 63 height 15
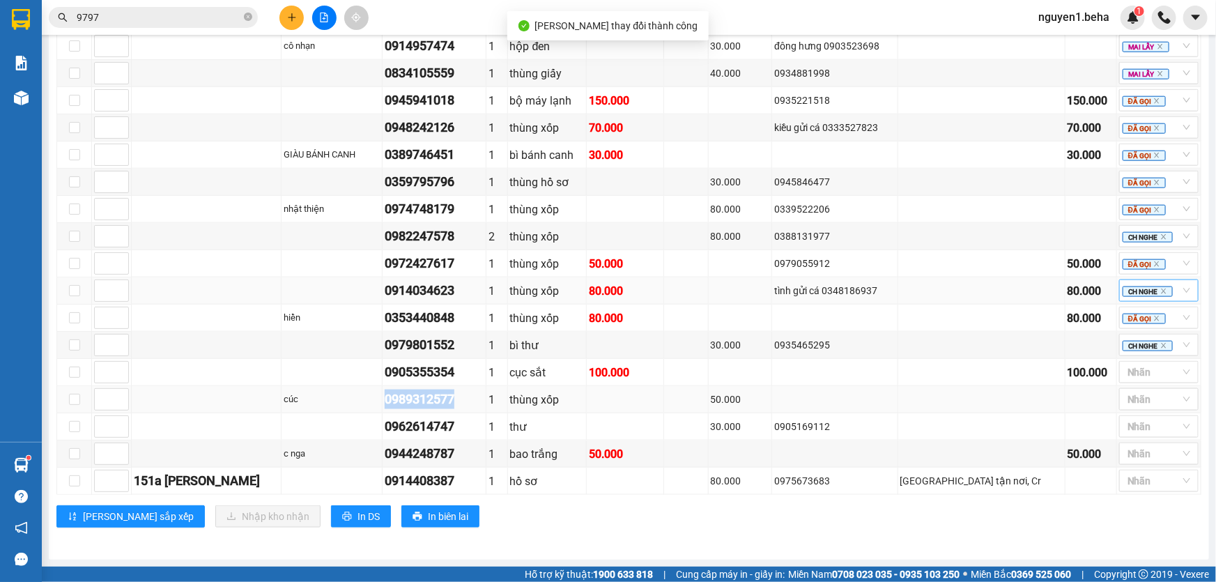
drag, startPoint x: 406, startPoint y: 401, endPoint x: 485, endPoint y: 398, distance: 78.8
click at [485, 398] on td "0989312577" at bounding box center [434, 399] width 104 height 27
click at [894, 244] on div "0388131977" at bounding box center [834, 235] width 121 height 15
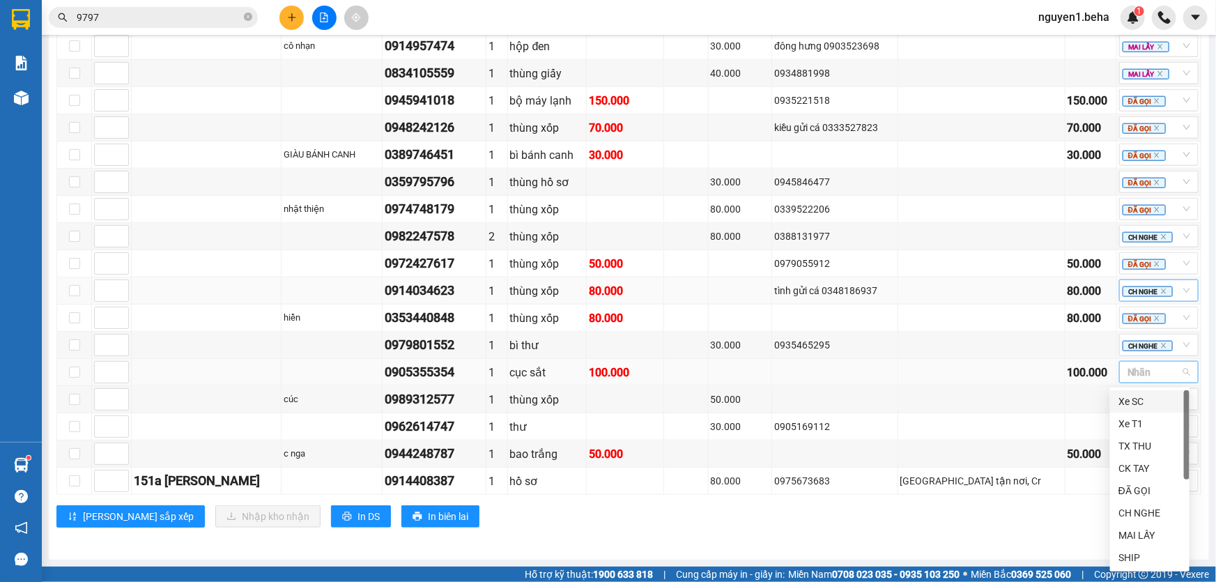
click at [1122, 376] on div at bounding box center [1151, 372] width 59 height 17
click at [1128, 536] on div "MAI LẤY" at bounding box center [1149, 534] width 63 height 15
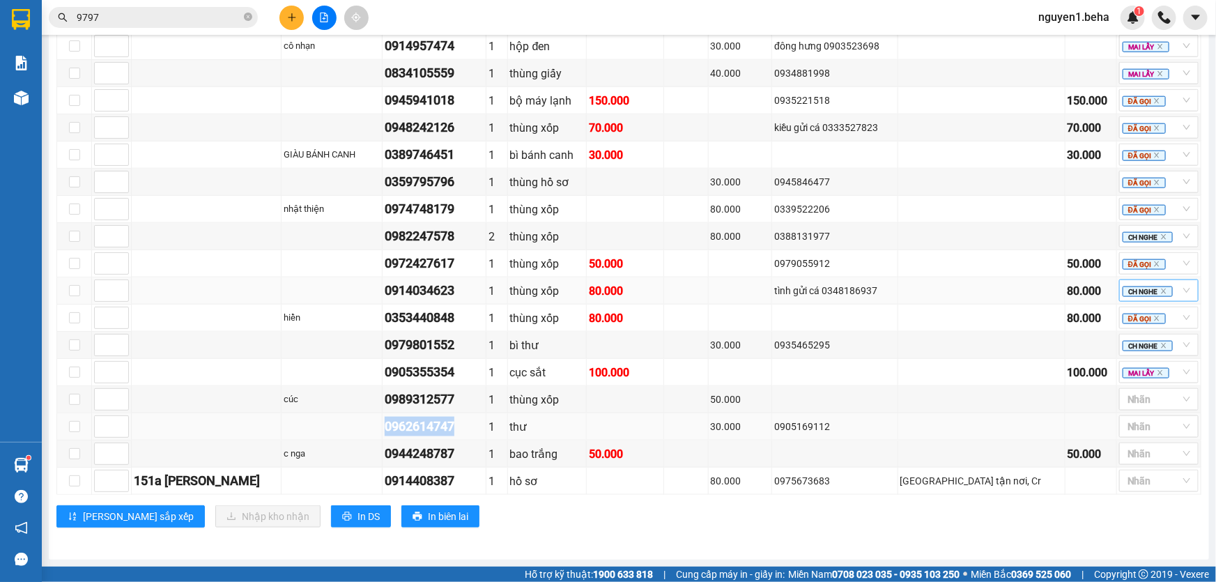
drag, startPoint x: 409, startPoint y: 426, endPoint x: 491, endPoint y: 430, distance: 82.3
click at [483, 430] on div "0962614747" at bounding box center [434, 427] width 99 height 20
click at [750, 529] on div "VP [GEOGRAPHIC_DATA] 20 | SL 23 | CR 450.000 | CC 880.000 | Tổng cước 1.330.000…" at bounding box center [628, 217] width 1144 height 642
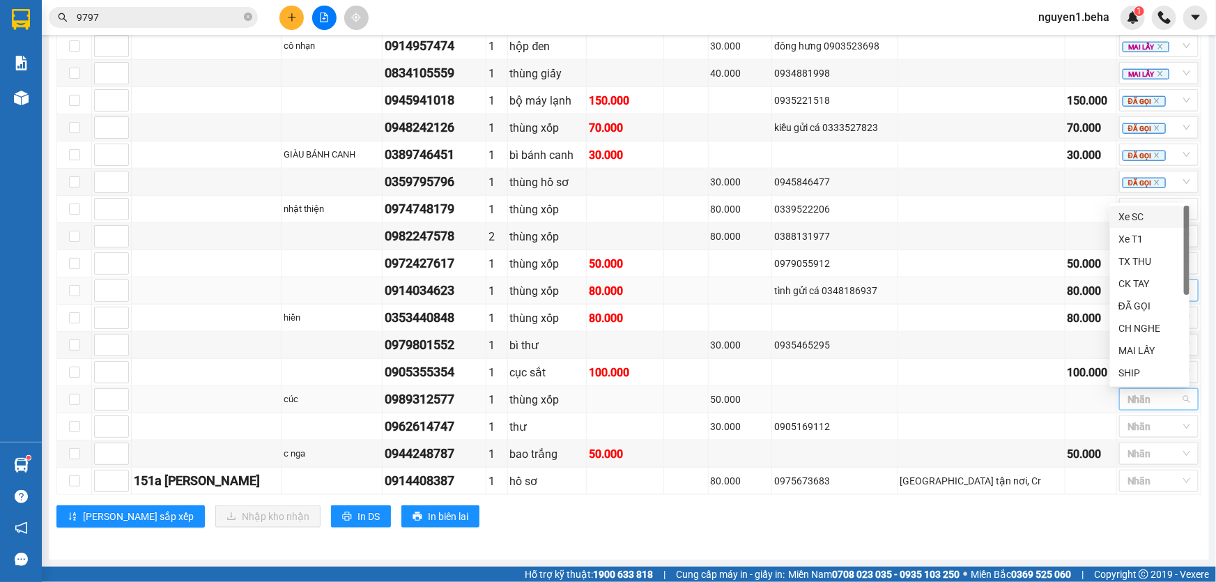
click at [1128, 403] on div at bounding box center [1151, 399] width 59 height 17
click at [1147, 310] on div "ĐÃ GỌI" at bounding box center [1149, 305] width 63 height 15
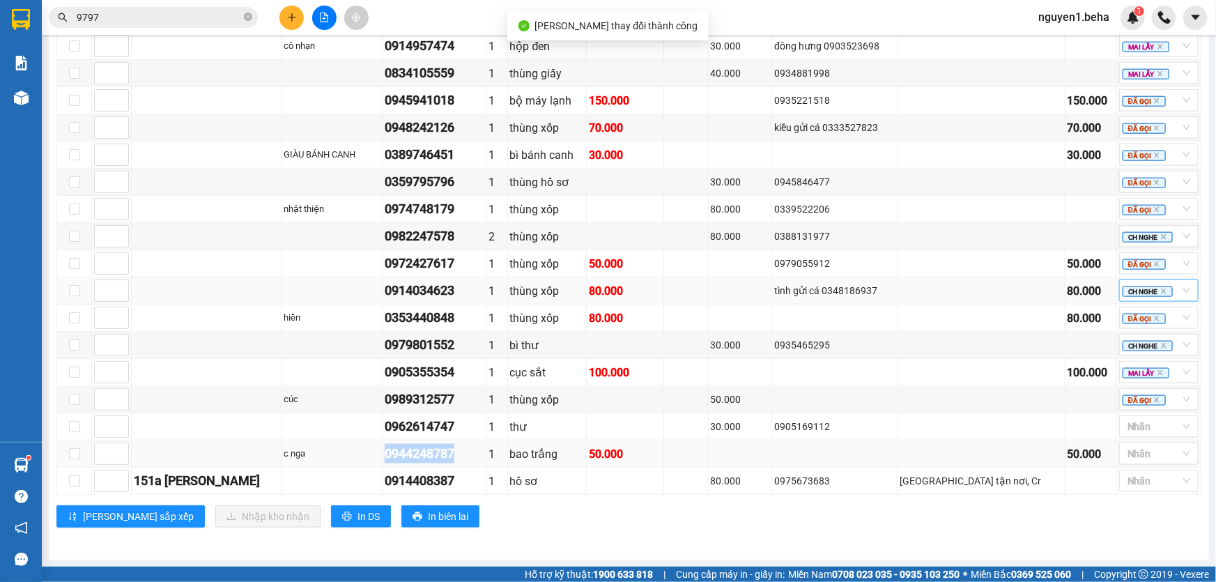
drag, startPoint x: 408, startPoint y: 453, endPoint x: 486, endPoint y: 456, distance: 77.4
click at [483, 456] on div "0944248787" at bounding box center [434, 454] width 99 height 20
click at [1122, 423] on div at bounding box center [1151, 426] width 59 height 17
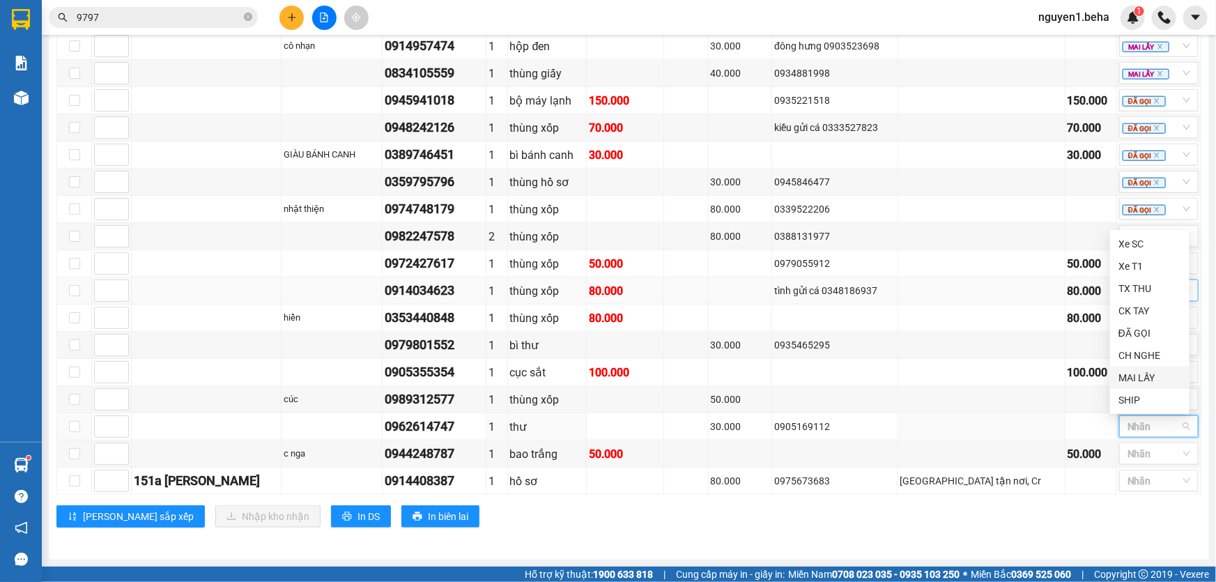
click at [1139, 376] on div "MAI LẤY" at bounding box center [1149, 377] width 63 height 15
click at [640, 527] on div "[PERSON_NAME] sắp xếp Nhập kho nhận In DS In biên lai" at bounding box center [628, 516] width 1144 height 22
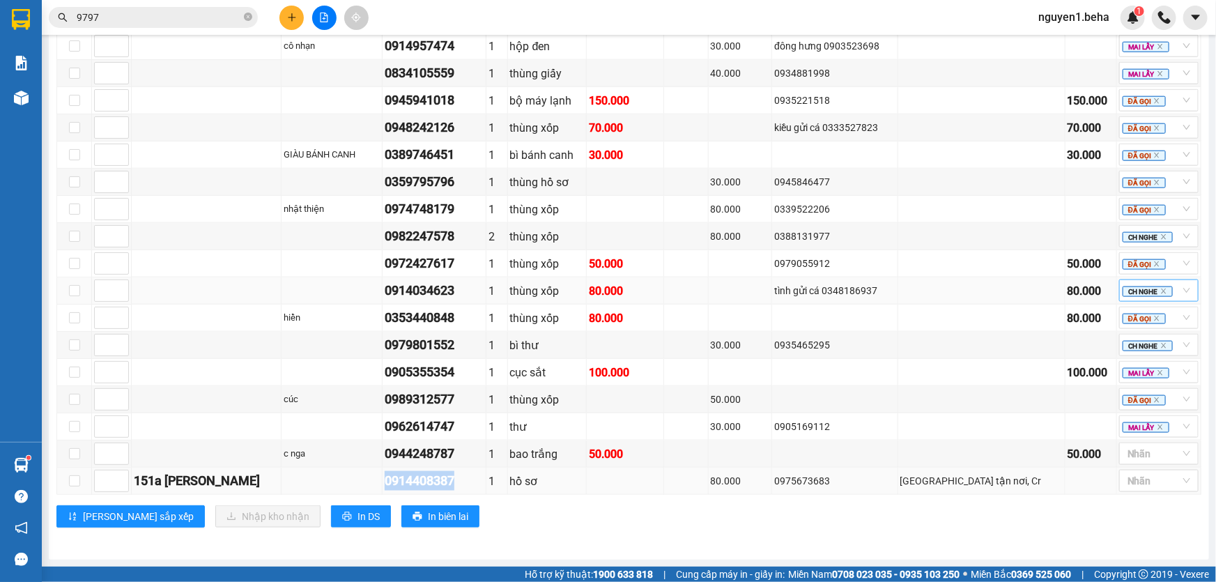
drag, startPoint x: 403, startPoint y: 481, endPoint x: 499, endPoint y: 484, distance: 96.2
click at [499, 484] on tr "151a nguyễn văn linh 0914408387 1 hồ sơ 80.000 0975673683 [GEOGRAPHIC_DATA] tậ…" at bounding box center [629, 480] width 1144 height 27
click at [717, 536] on div "VP [GEOGRAPHIC_DATA] 20 | SL 23 | CR 450.000 | CC 880.000 | Tổng cước 1.330.000…" at bounding box center [628, 217] width 1144 height 642
click at [939, 543] on div "TỔNG Đơn 31 | SL 38 | CR 630.000 | CC 1.360.000 | Tổng cước 1.990.000 | TH 0 Gi…" at bounding box center [628, 4] width 1144 height 1081
click at [1132, 452] on div at bounding box center [1151, 453] width 59 height 17
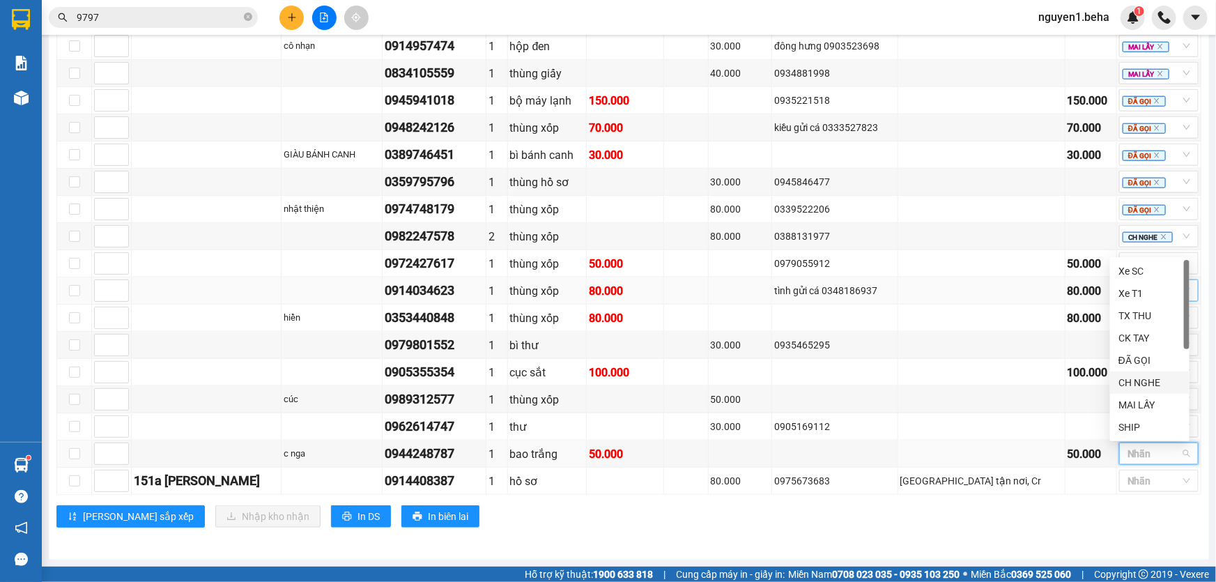
click at [1146, 382] on div "CH NGHE" at bounding box center [1149, 382] width 63 height 15
click at [1127, 480] on input "search" at bounding box center [1128, 480] width 3 height 17
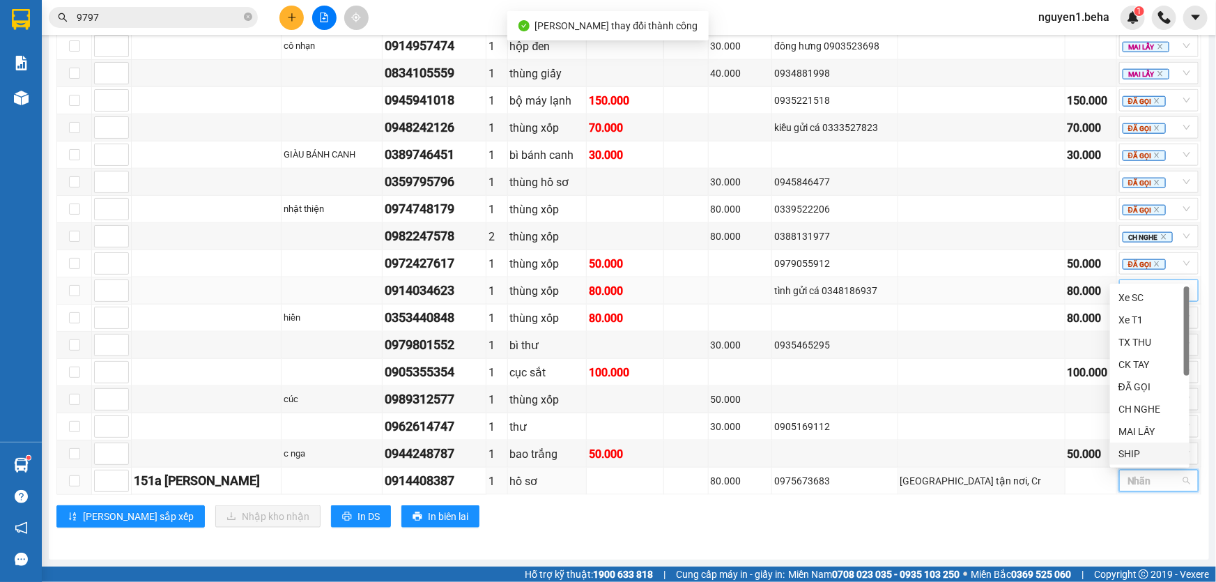
click at [1130, 453] on div "SHIP" at bounding box center [1149, 453] width 63 height 15
click at [734, 529] on div "VP [GEOGRAPHIC_DATA] 20 | SL 23 | CR 450.000 | CC 880.000 | Tổng cước 1.330.000…" at bounding box center [628, 217] width 1144 height 642
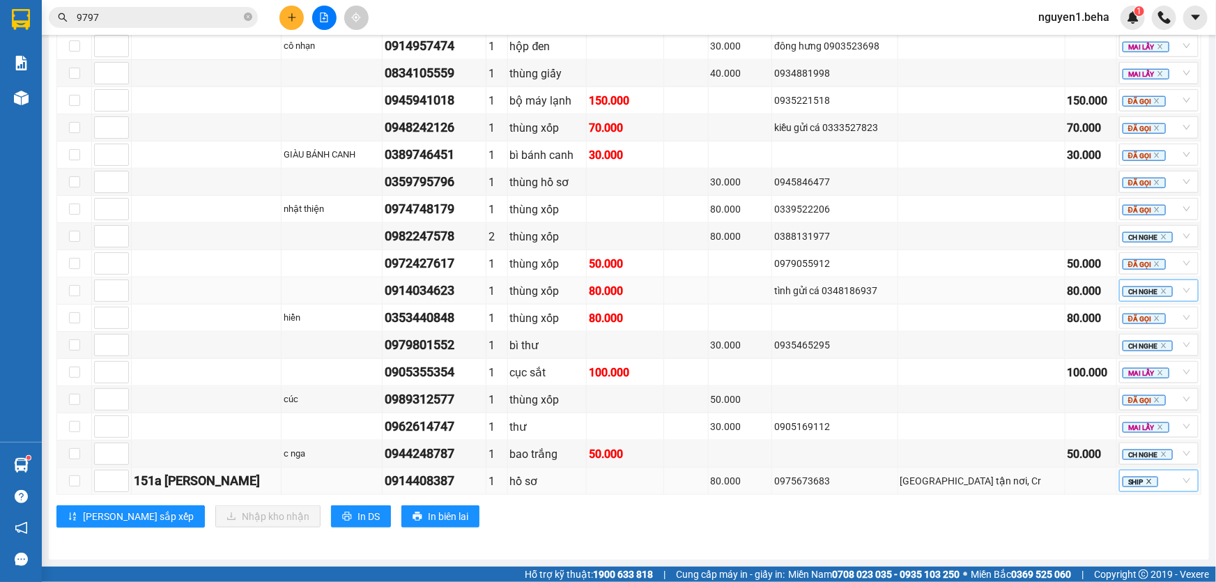
click at [1146, 482] on icon "close" at bounding box center [1148, 481] width 5 height 5
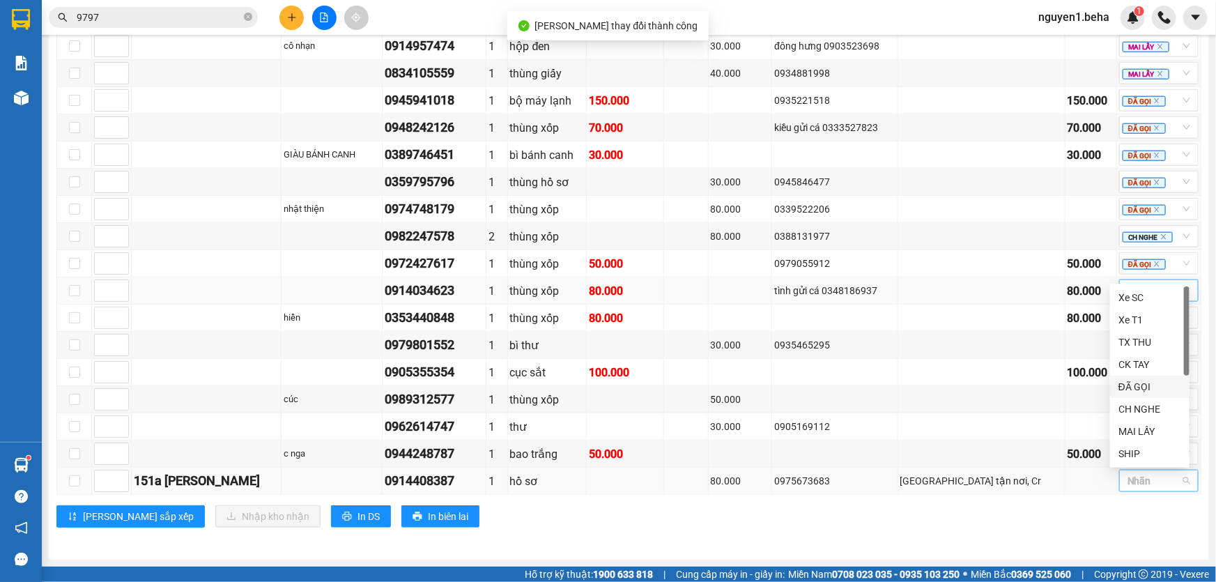
click at [1140, 389] on div "ĐÃ GỌI" at bounding box center [1149, 386] width 63 height 15
click at [1050, 510] on div "[PERSON_NAME] sắp xếp Nhập kho nhận In DS In biên lai" at bounding box center [628, 516] width 1144 height 22
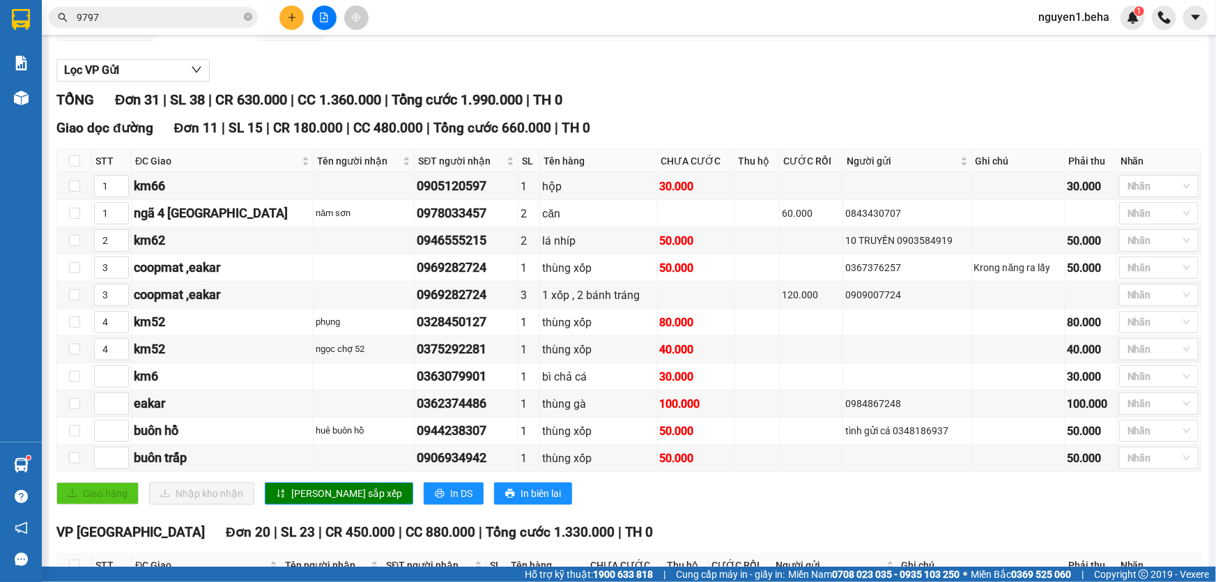
scroll to position [0, 0]
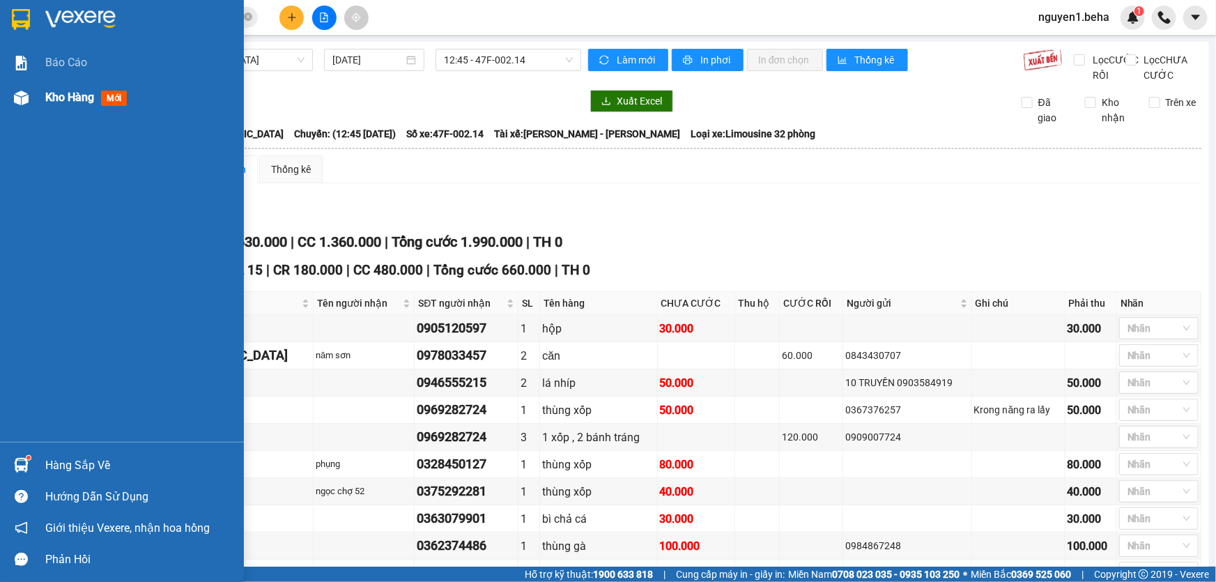
click at [20, 100] on img at bounding box center [21, 98] width 15 height 15
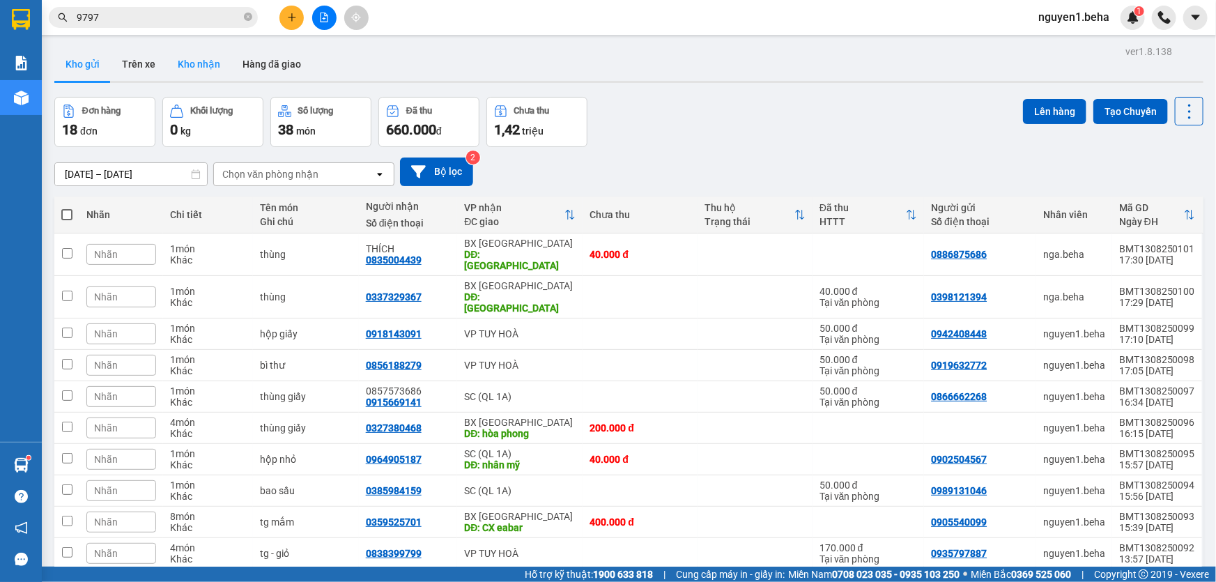
click at [209, 65] on button "Kho nhận" at bounding box center [198, 63] width 65 height 33
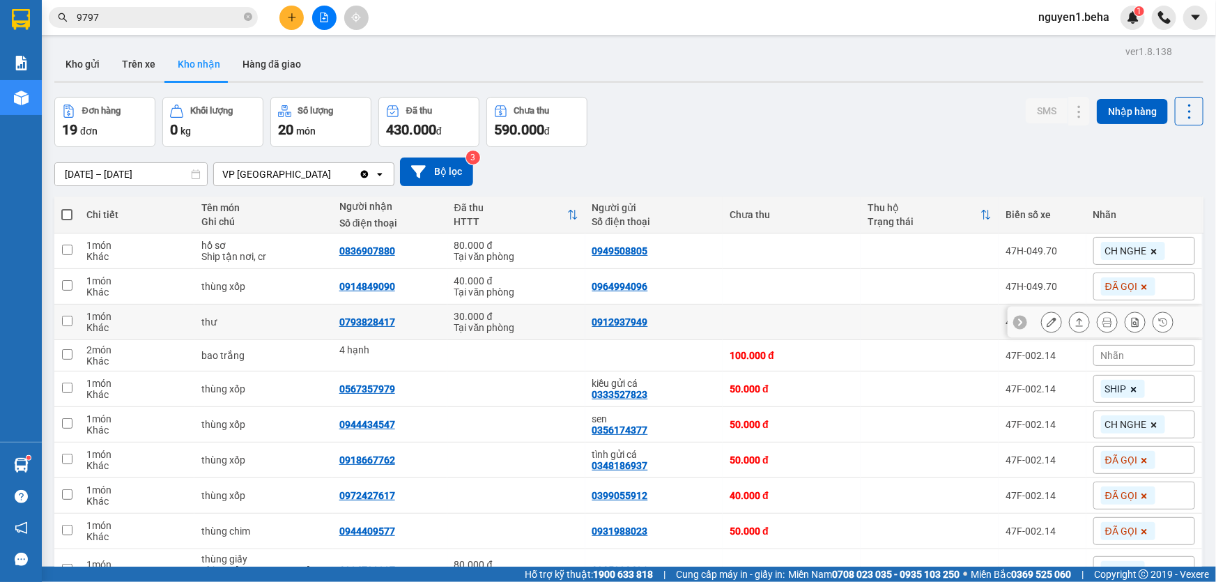
scroll to position [72, 0]
